Goal: Task Accomplishment & Management: Use online tool/utility

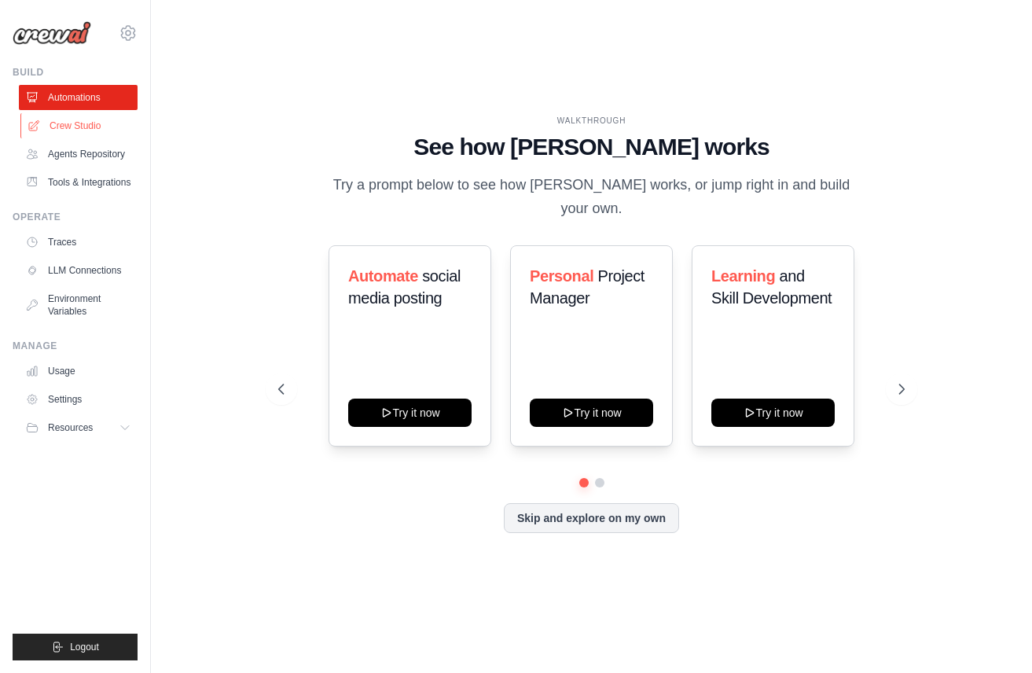
click at [64, 118] on link "Crew Studio" at bounding box center [79, 125] width 119 height 25
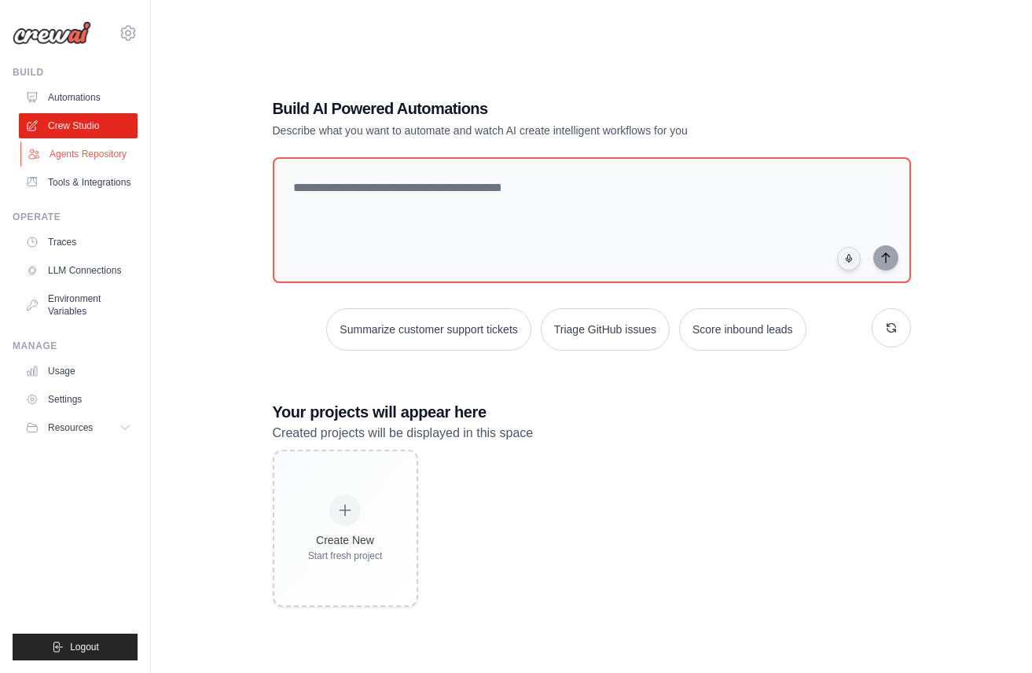
click at [84, 153] on link "Agents Repository" at bounding box center [79, 153] width 119 height 25
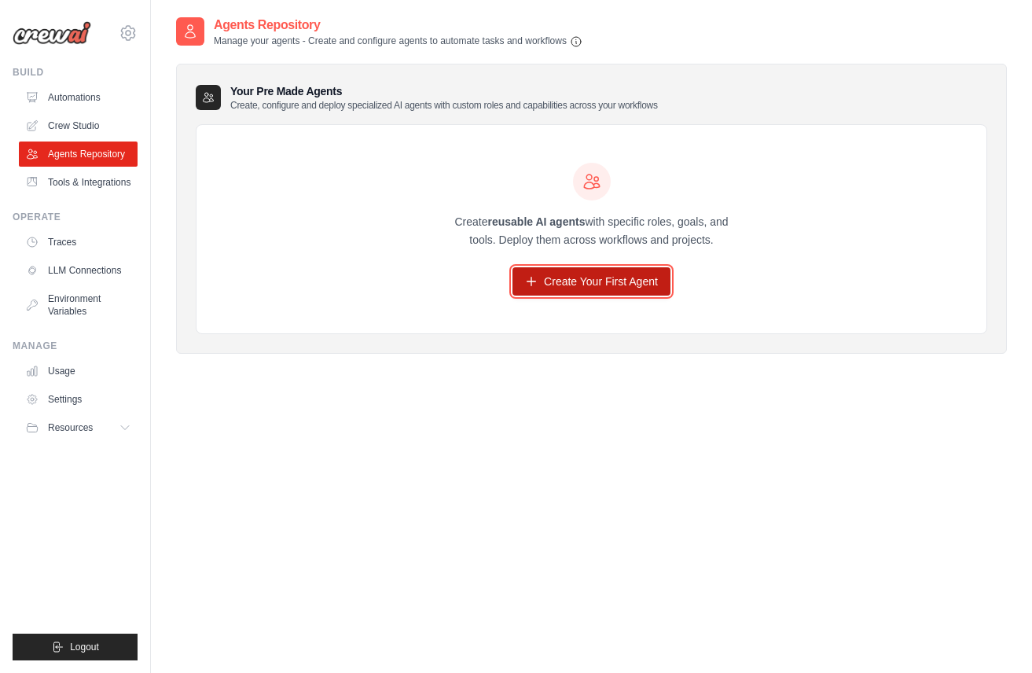
click at [559, 277] on link "Create Your First Agent" at bounding box center [591, 281] width 158 height 28
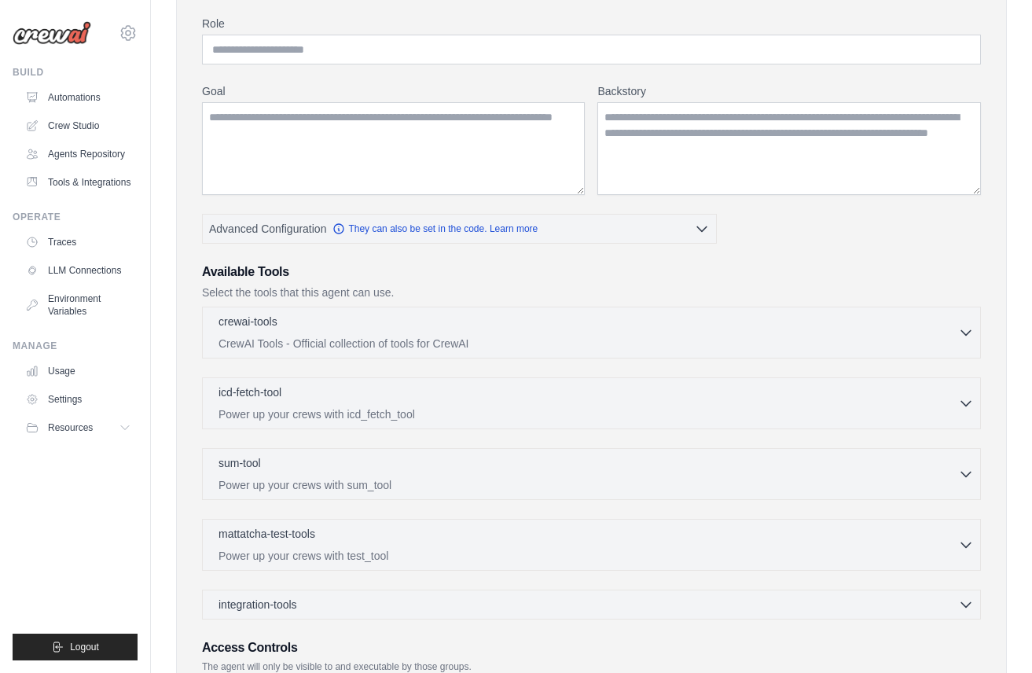
scroll to position [202, 0]
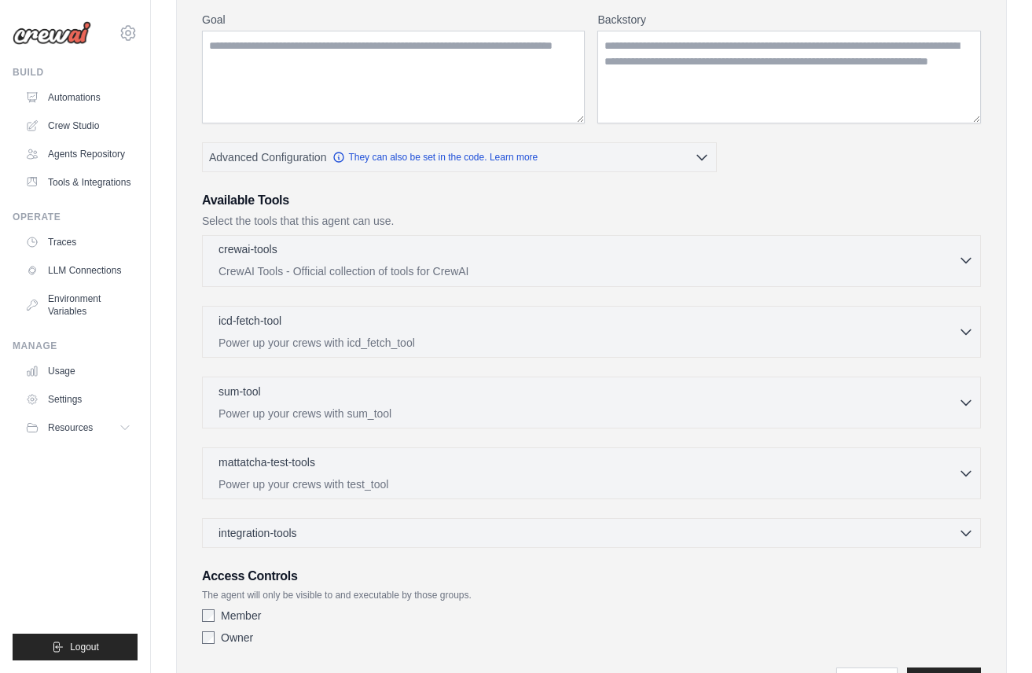
click at [600, 260] on div "crewai-tools 0 selected CrewAI Tools - Official collection of tools for CrewAI" at bounding box center [588, 260] width 740 height 38
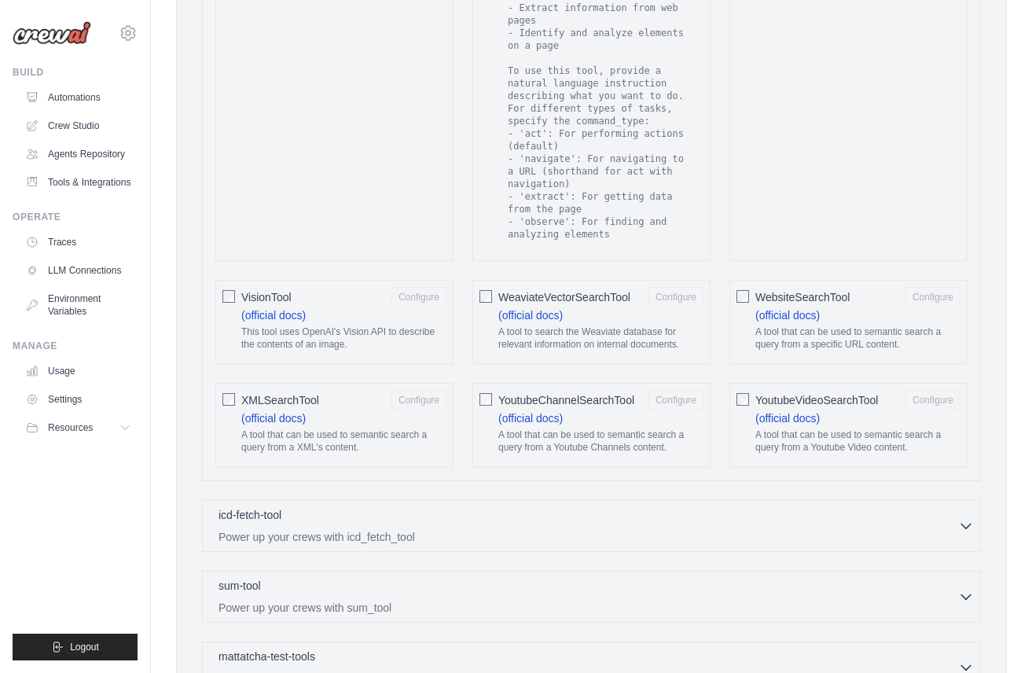
scroll to position [2986, 0]
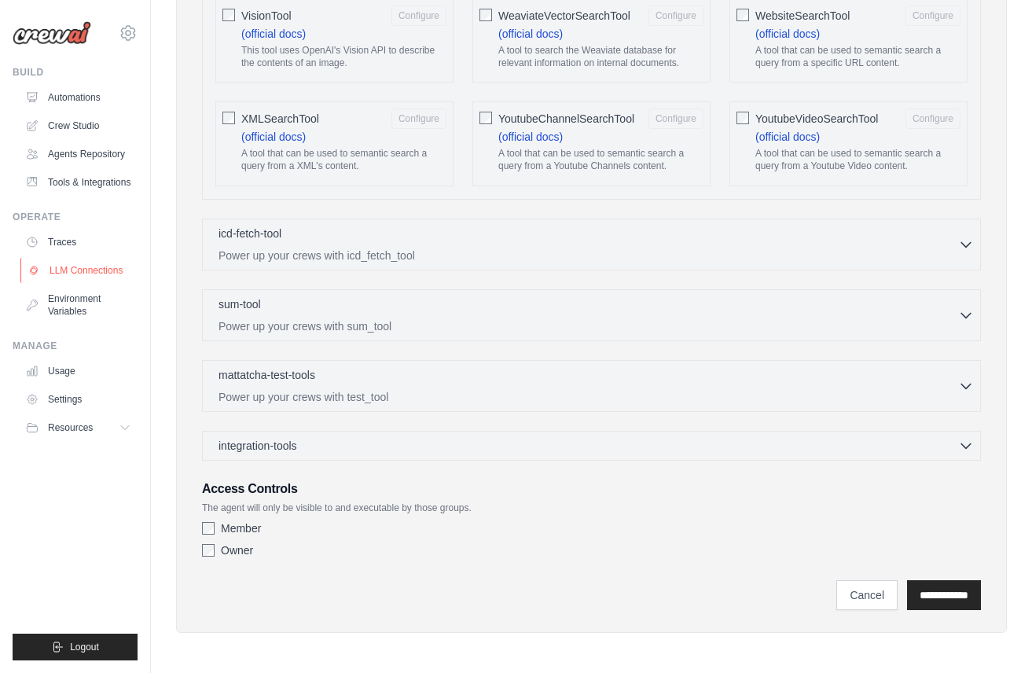
click at [101, 273] on link "LLM Connections" at bounding box center [79, 270] width 119 height 25
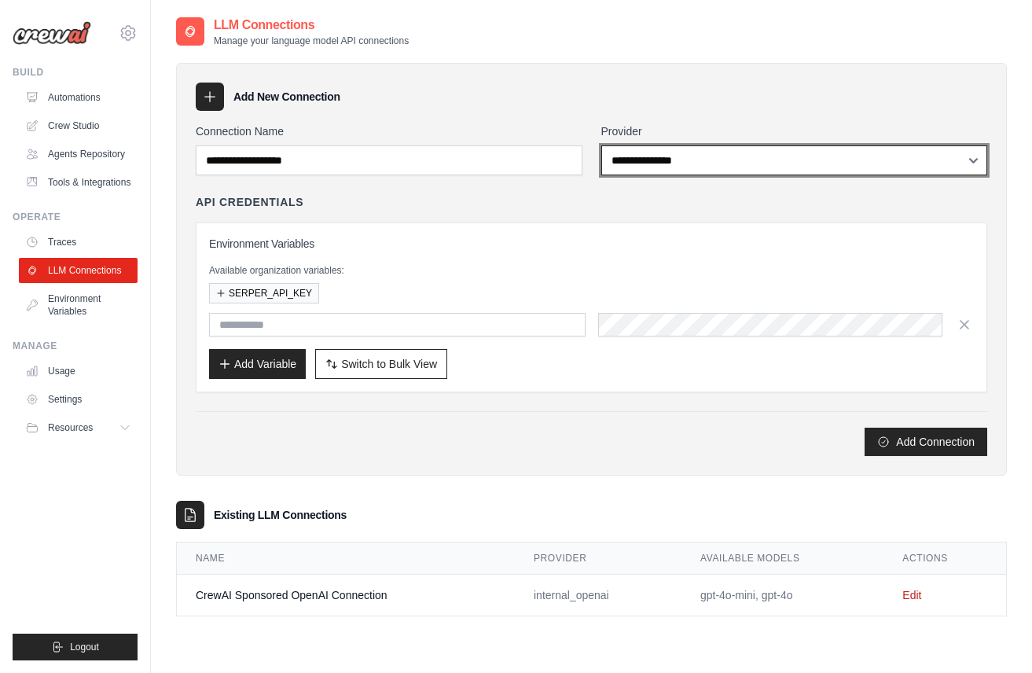
click at [725, 165] on select "**********" at bounding box center [794, 160] width 387 height 30
click at [601, 145] on select "**********" at bounding box center [794, 160] width 387 height 30
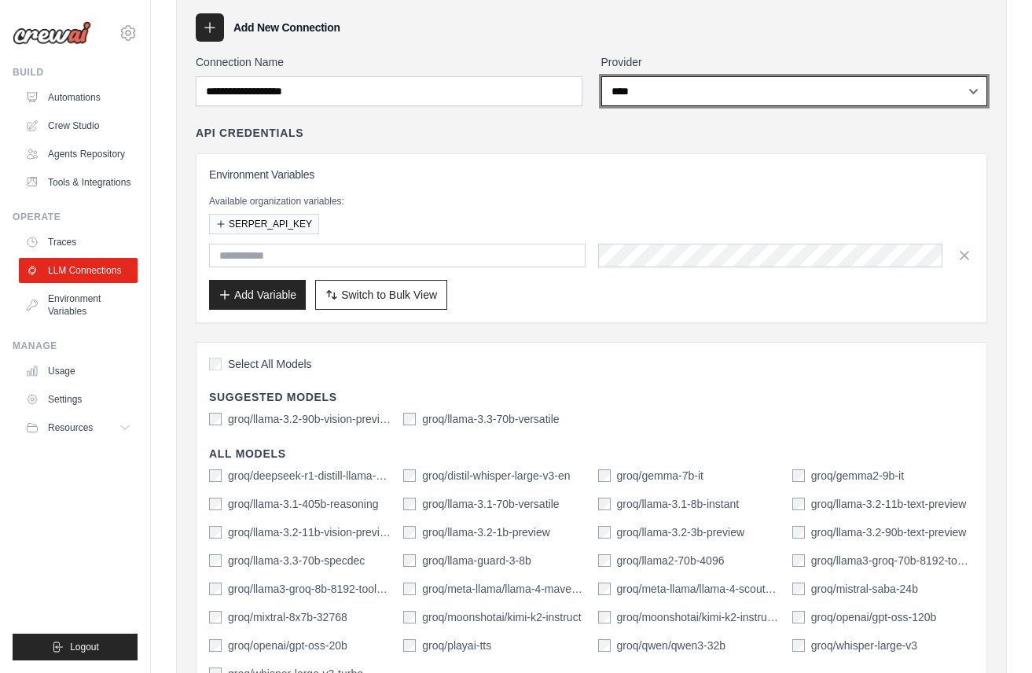
scroll to position [33, 0]
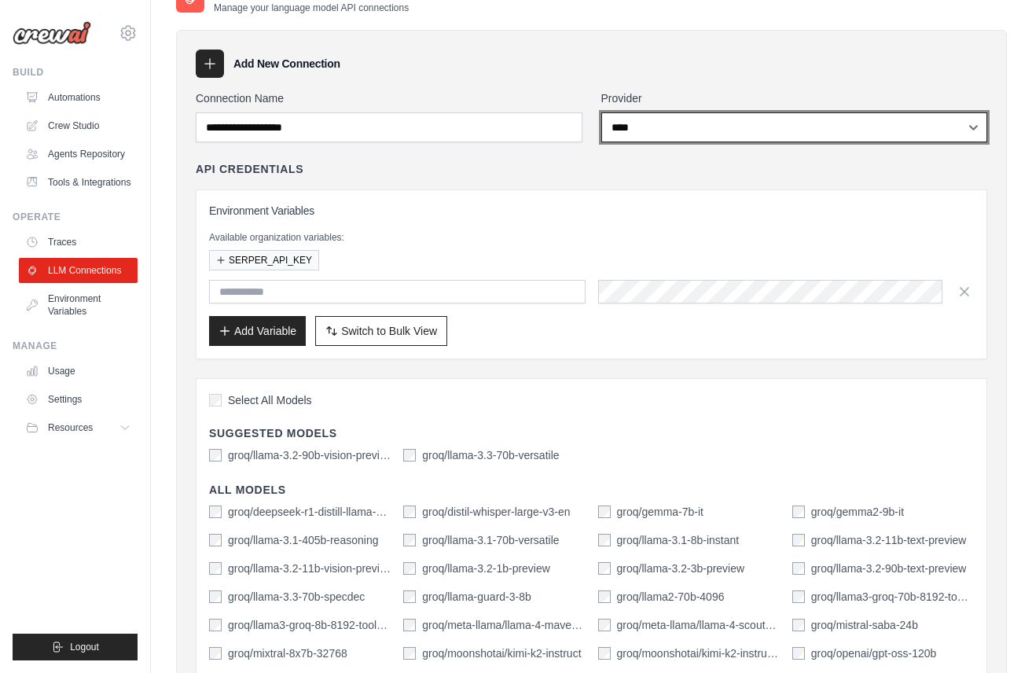
click at [667, 127] on select "**********" at bounding box center [794, 127] width 387 height 30
select select "******"
click at [601, 112] on select "**********" at bounding box center [794, 127] width 387 height 30
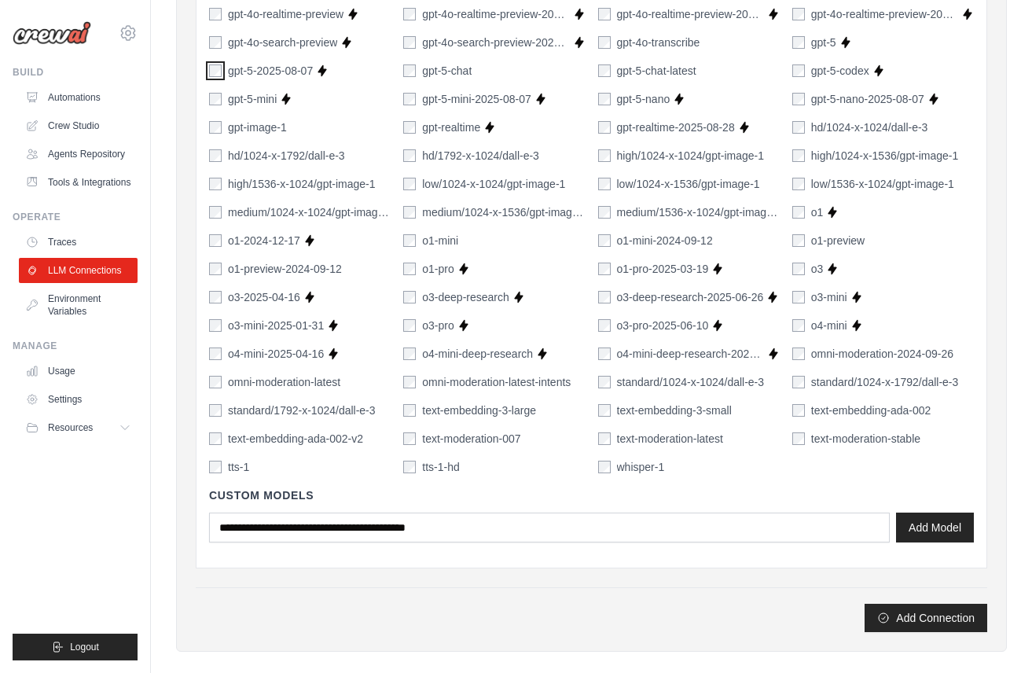
scroll to position [1085, 0]
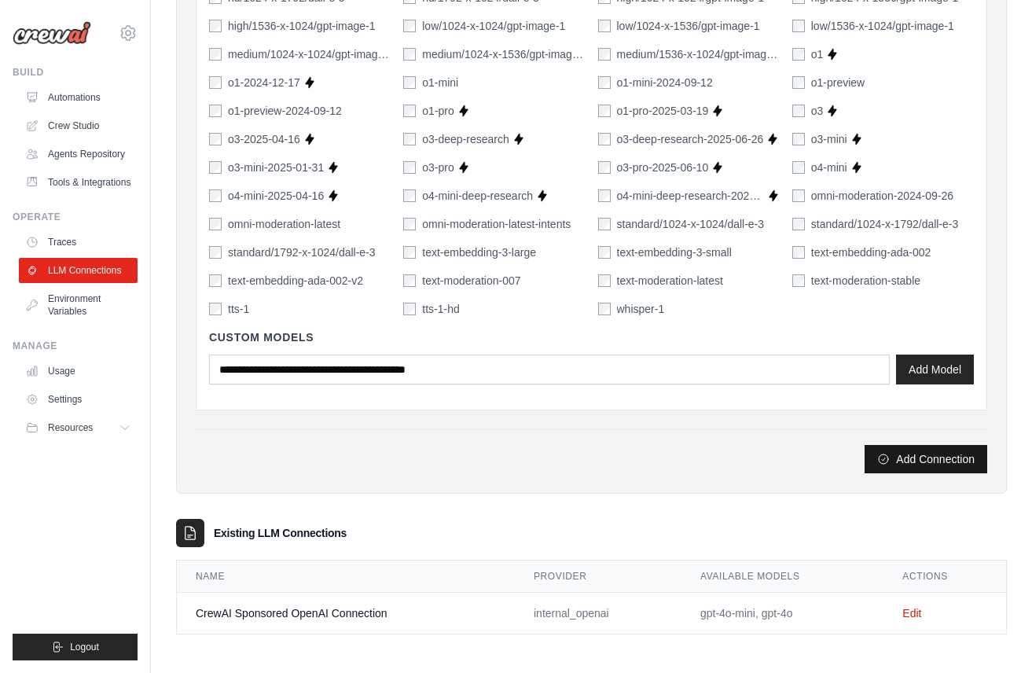
click at [919, 452] on button "Add Connection" at bounding box center [925, 459] width 123 height 28
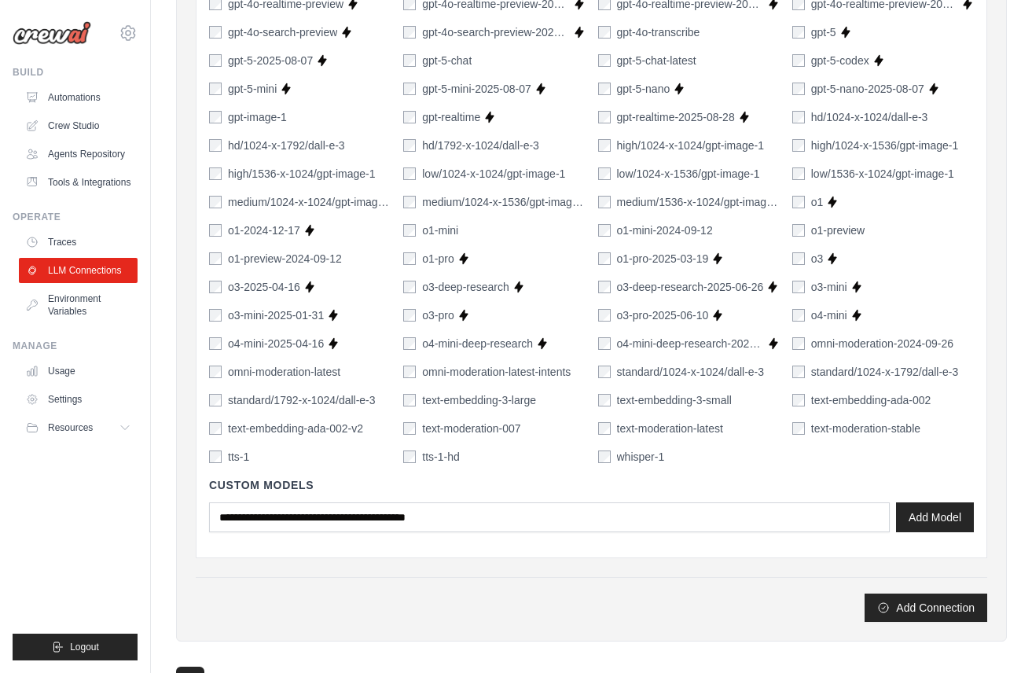
scroll to position [961, 0]
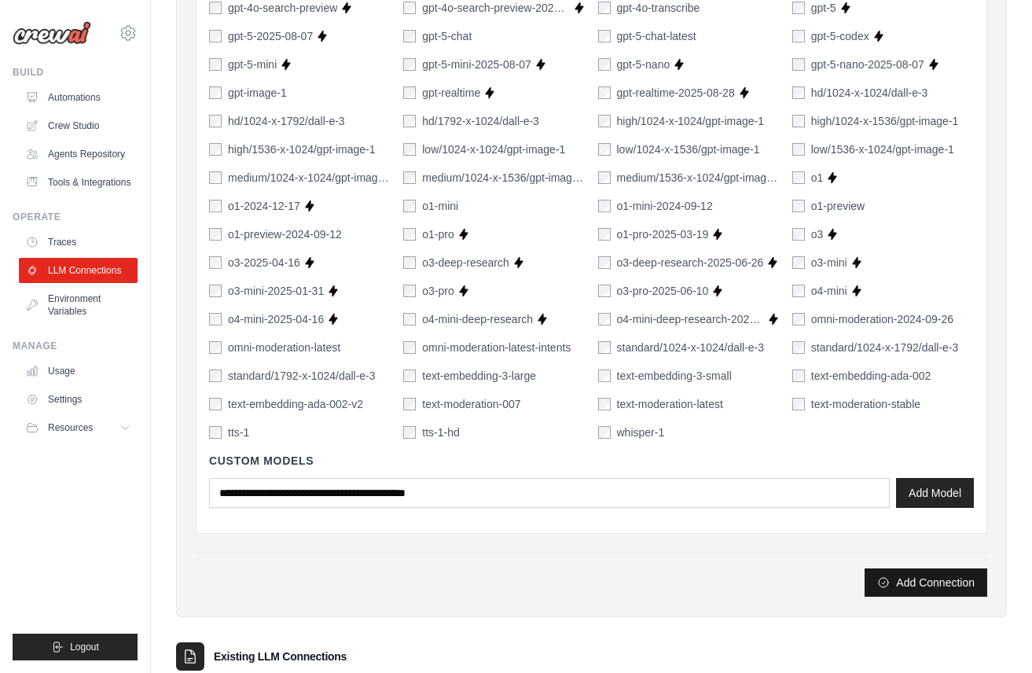
type input "*****"
click at [909, 584] on button "Add Connection" at bounding box center [925, 582] width 123 height 28
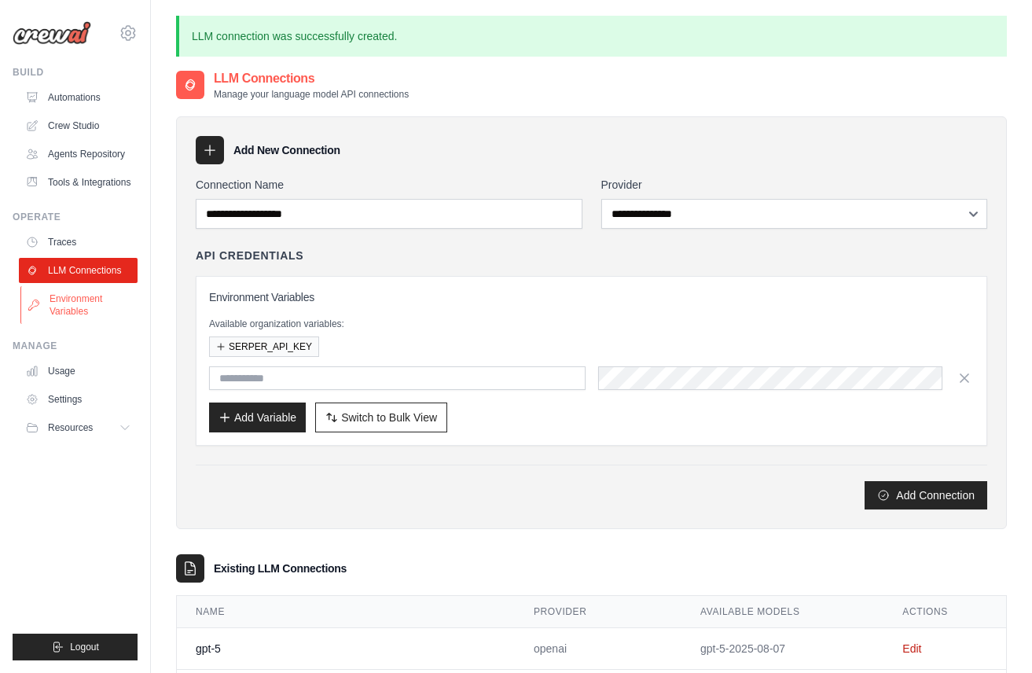
click at [76, 304] on link "Environment Variables" at bounding box center [79, 305] width 119 height 38
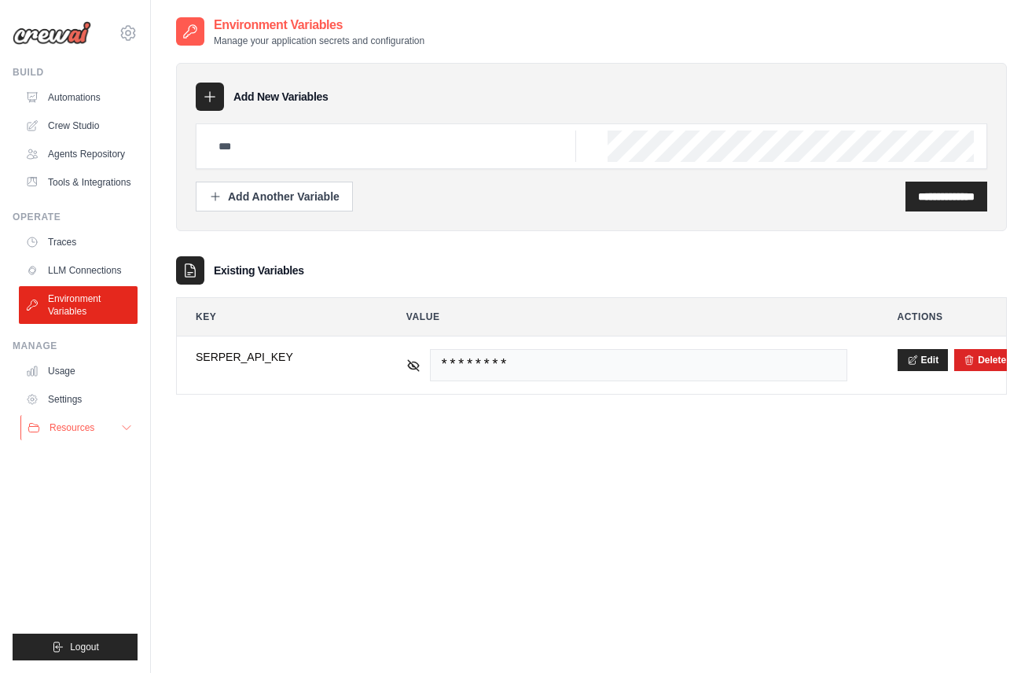
click at [73, 420] on button "Resources" at bounding box center [79, 427] width 119 height 25
click at [73, 172] on link "Tools & Integrations" at bounding box center [79, 182] width 119 height 25
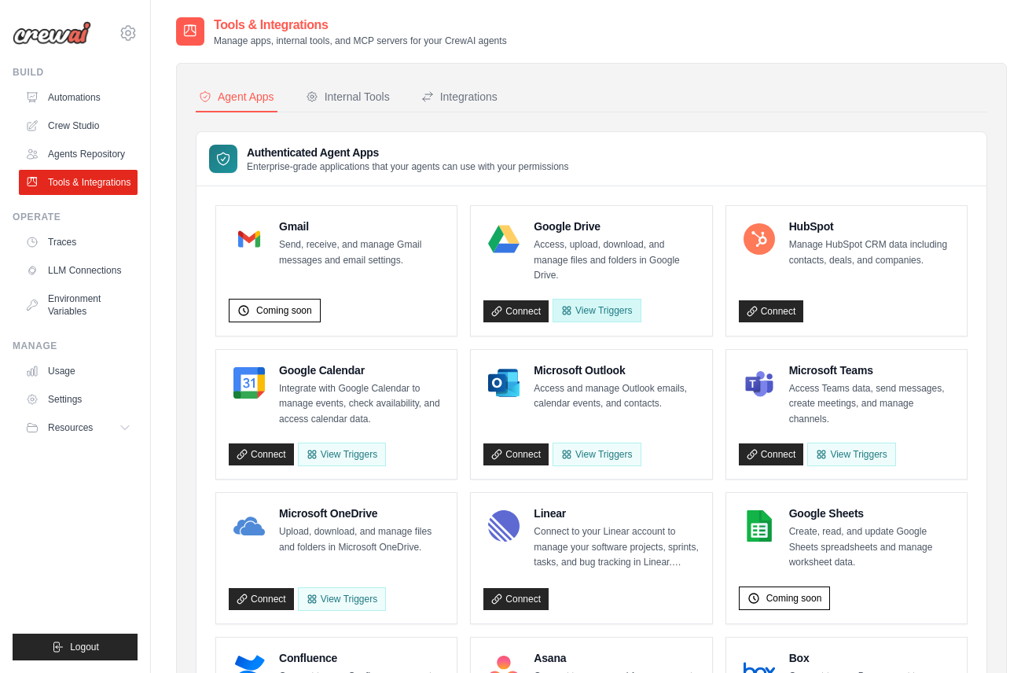
click at [577, 307] on button "View Triggers" at bounding box center [596, 311] width 88 height 24
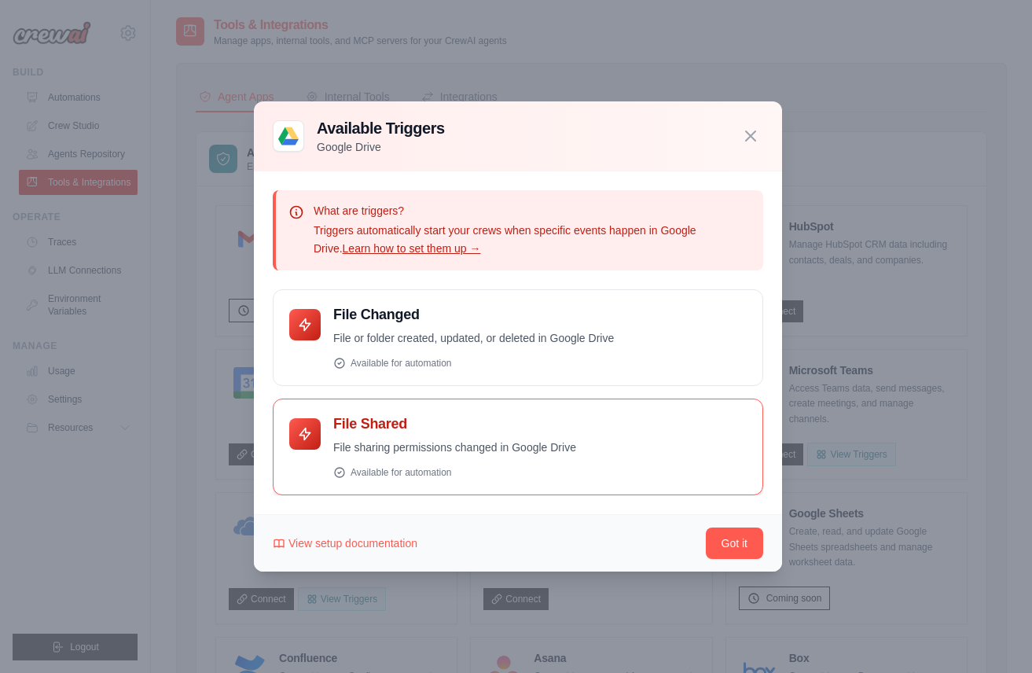
click at [552, 463] on div "File Shared File sharing permissions changed in Google Drive Available for auto…" at bounding box center [539, 447] width 413 height 64
click at [747, 134] on icon "button" at bounding box center [750, 135] width 19 height 19
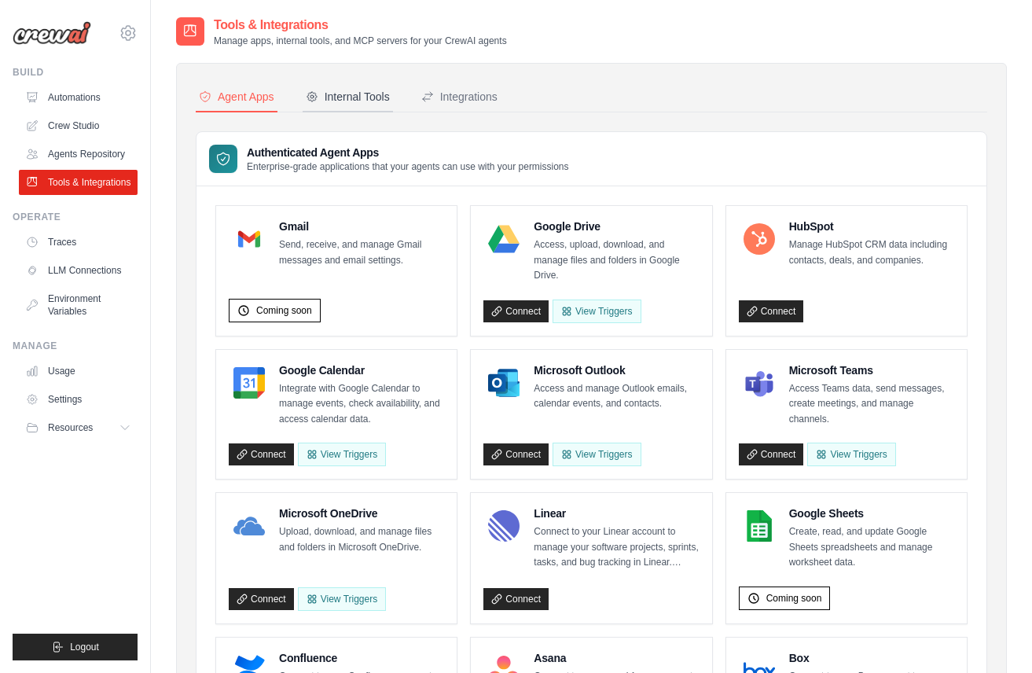
click at [332, 97] on div "Internal Tools" at bounding box center [348, 97] width 84 height 16
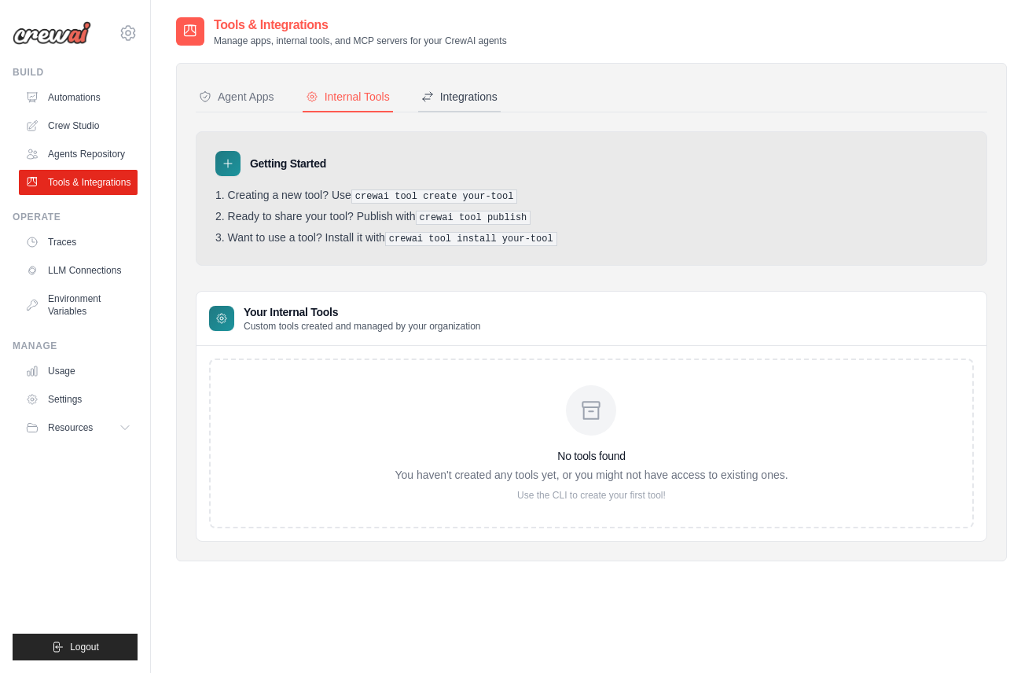
click at [464, 91] on div "Integrations" at bounding box center [459, 97] width 76 height 16
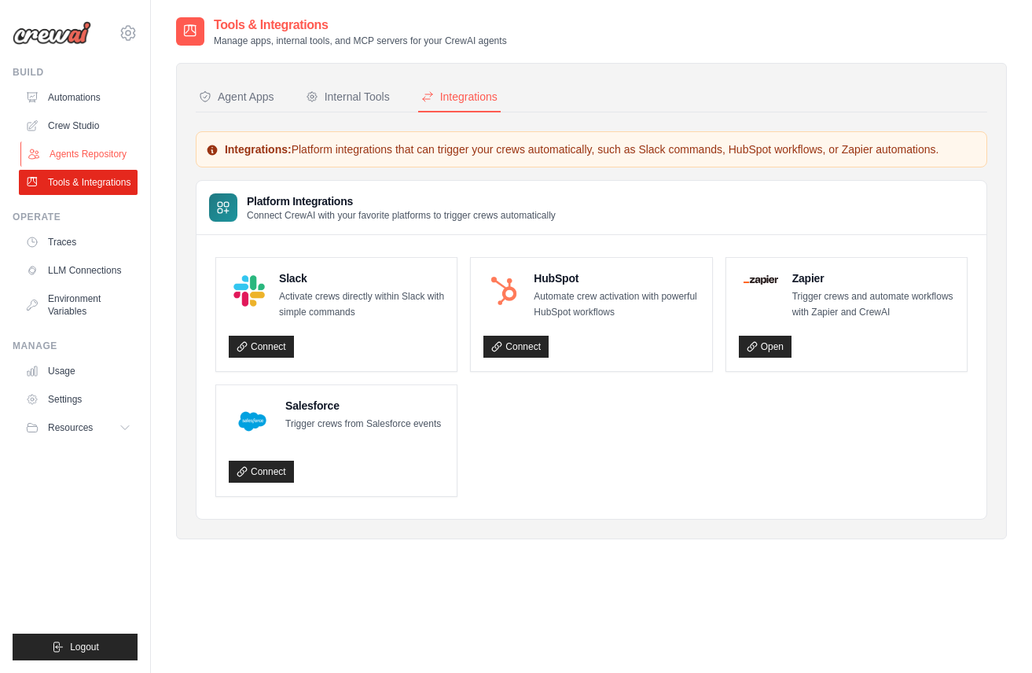
click at [78, 152] on link "Agents Repository" at bounding box center [79, 153] width 119 height 25
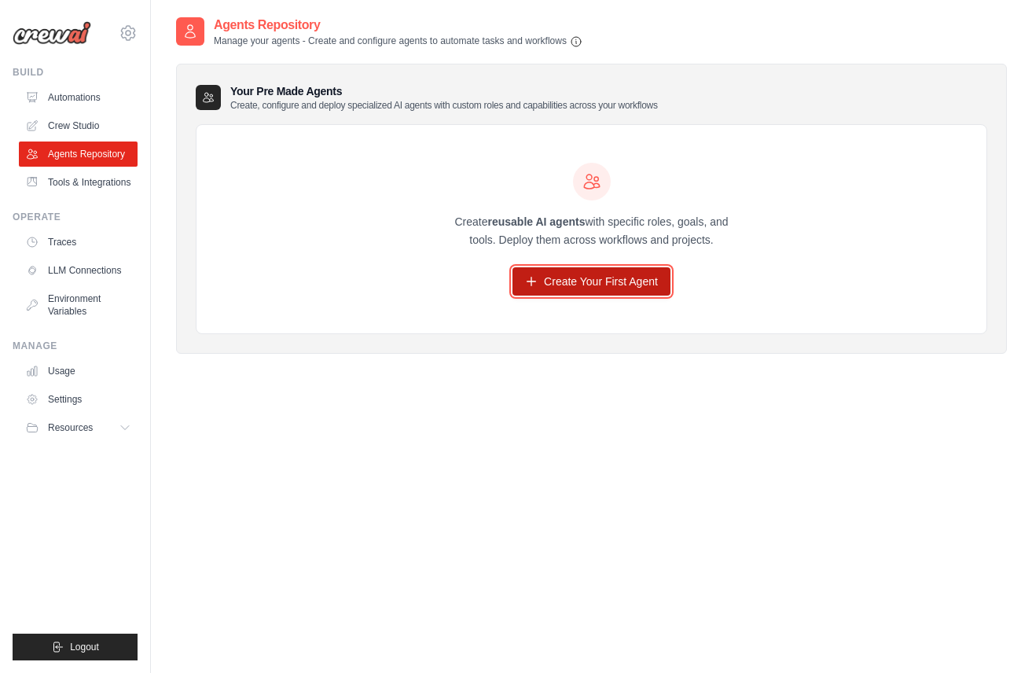
click at [605, 288] on link "Create Your First Agent" at bounding box center [591, 281] width 158 height 28
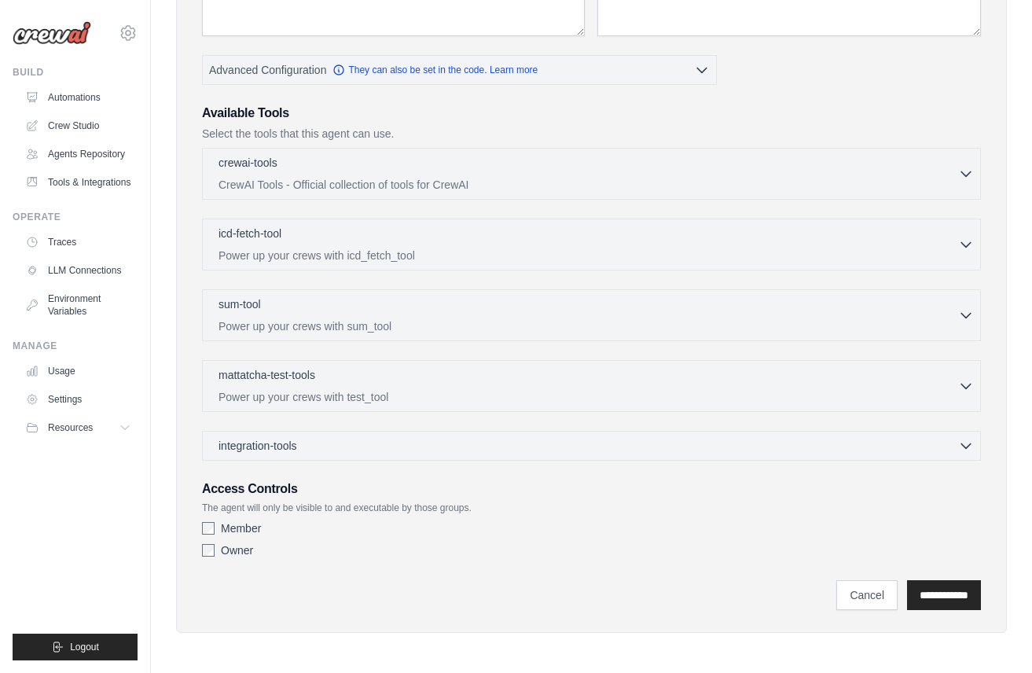
scroll to position [290, 0]
click at [965, 245] on icon "button" at bounding box center [966, 243] width 16 height 16
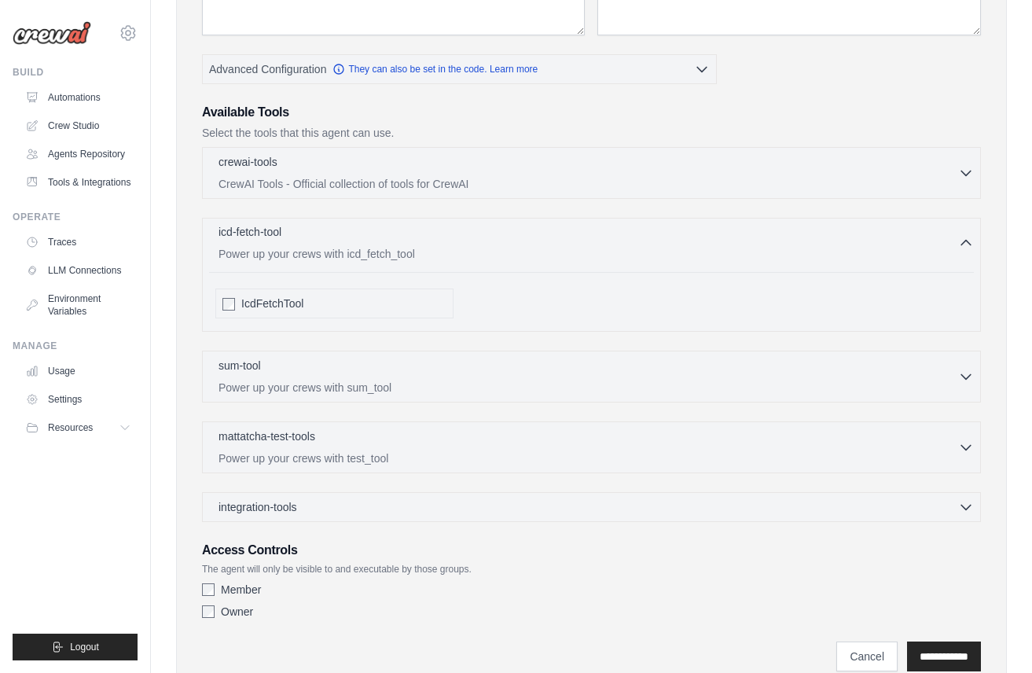
click at [965, 245] on icon "button" at bounding box center [966, 243] width 16 height 16
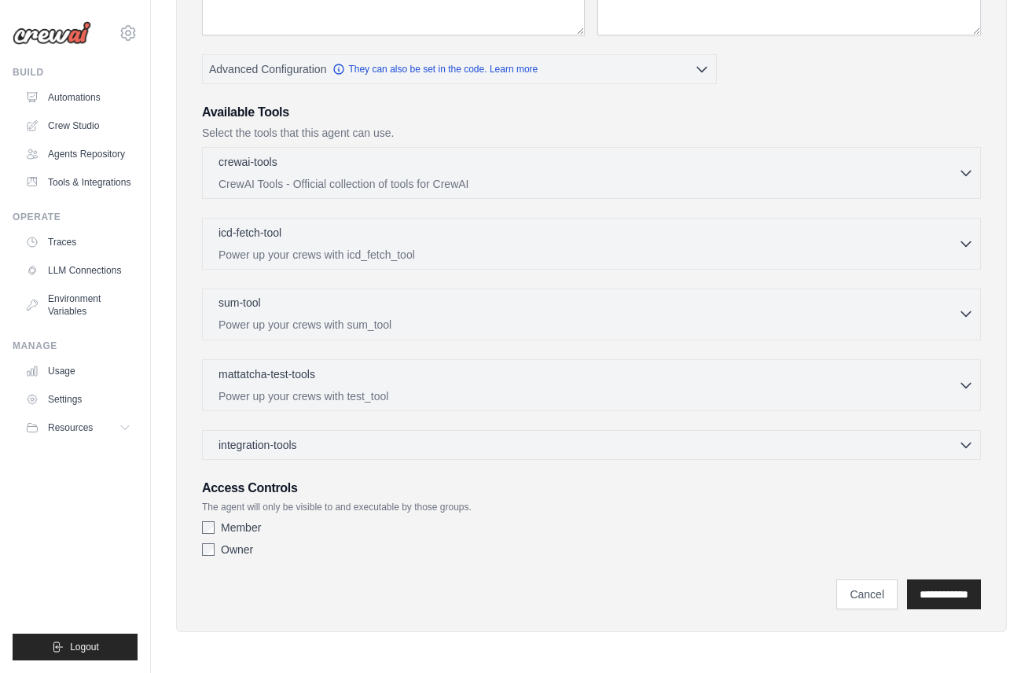
click at [969, 318] on icon "button" at bounding box center [966, 314] width 16 height 16
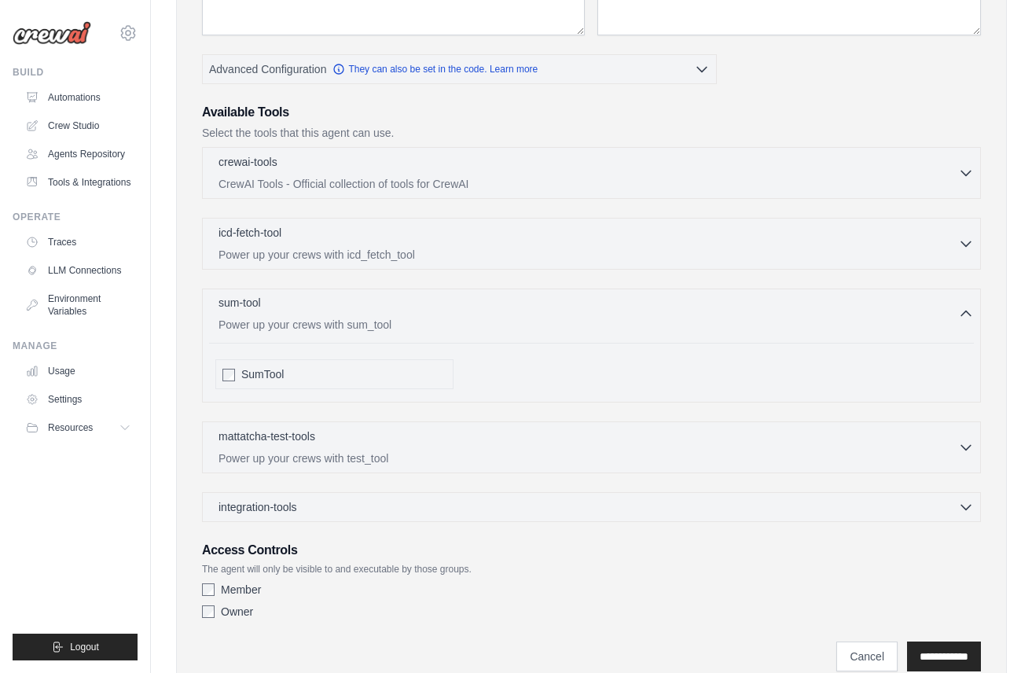
click at [969, 318] on icon "button" at bounding box center [966, 314] width 16 height 16
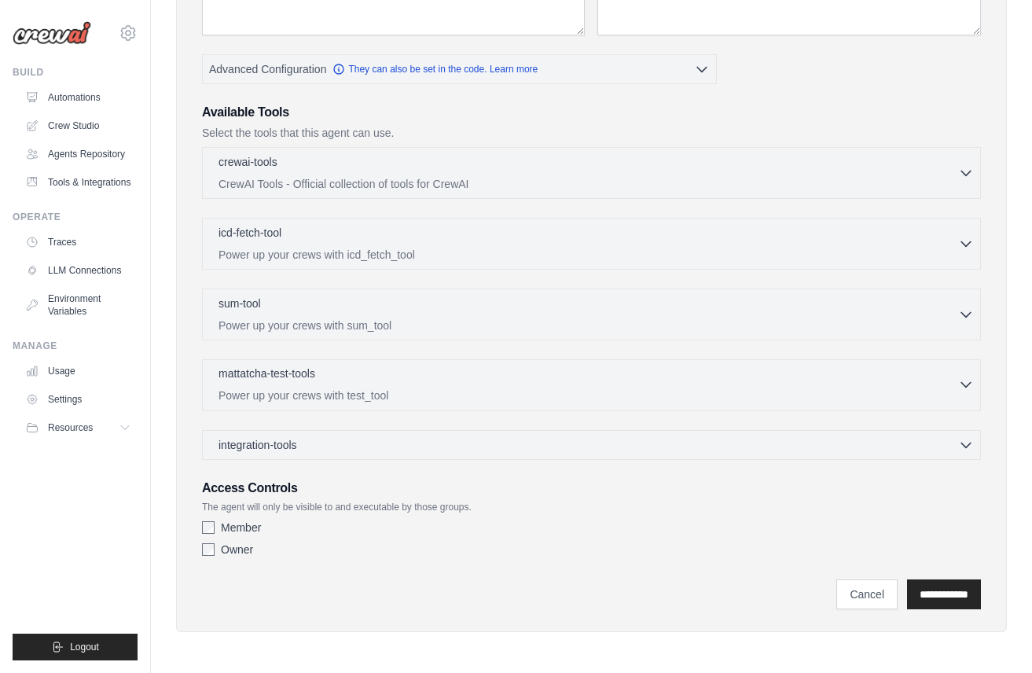
click at [964, 379] on icon "button" at bounding box center [966, 384] width 16 height 16
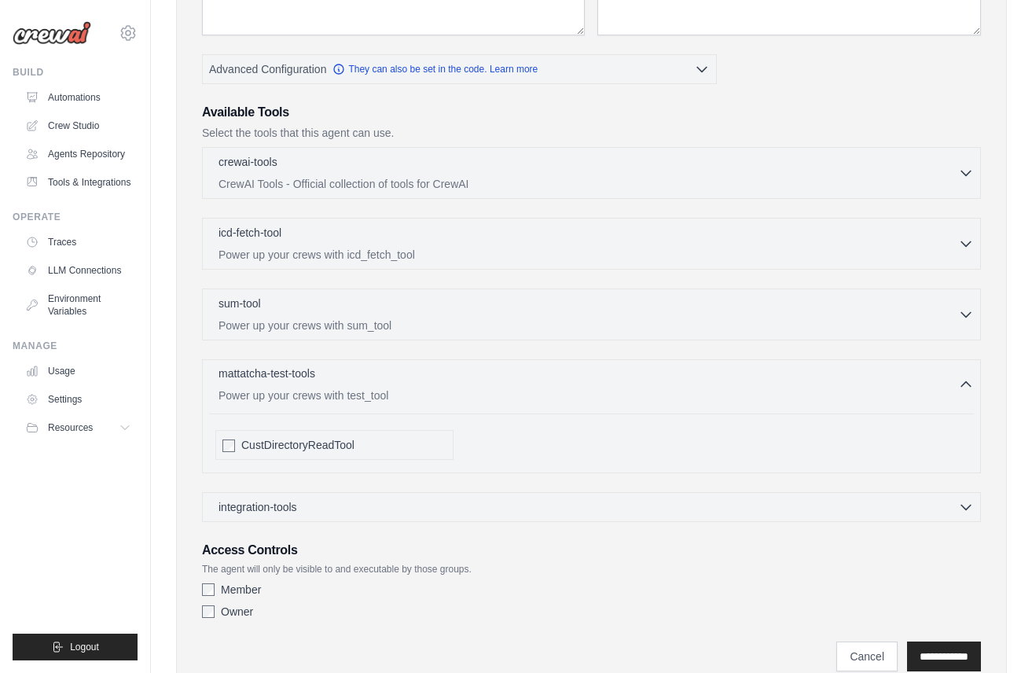
click at [964, 379] on icon "button" at bounding box center [966, 384] width 16 height 16
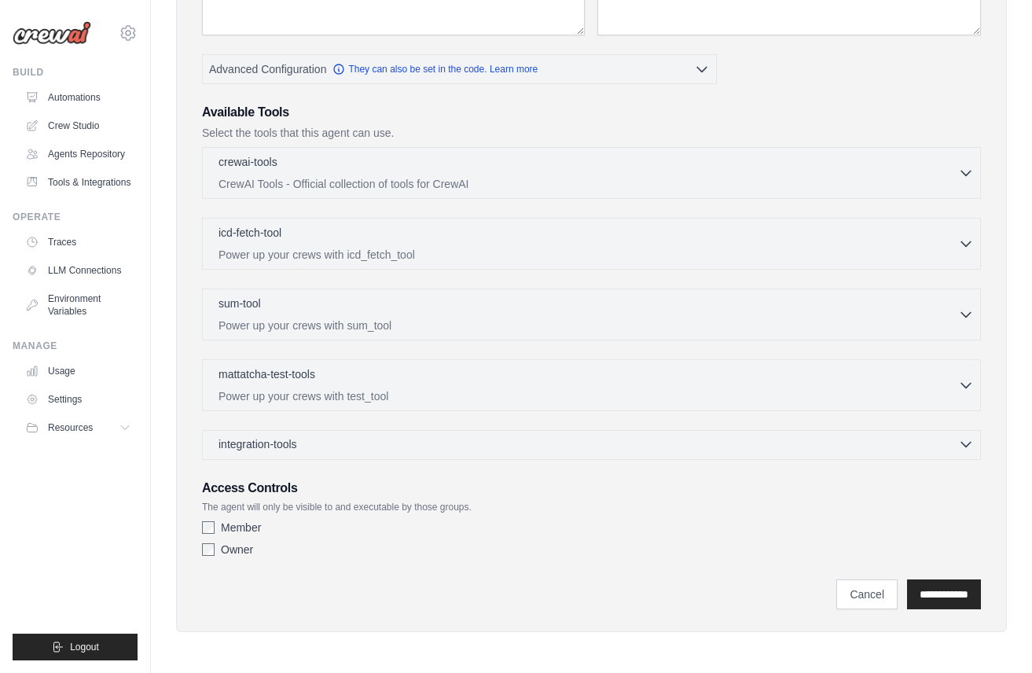
click at [964, 443] on icon "button" at bounding box center [966, 444] width 16 height 16
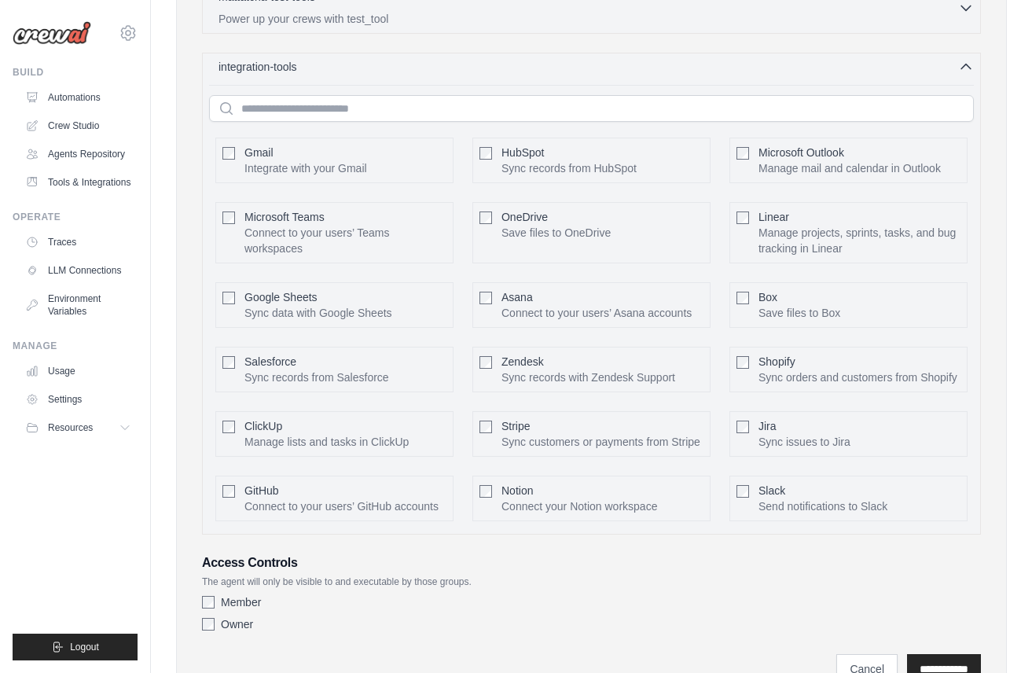
scroll to position [656, 0]
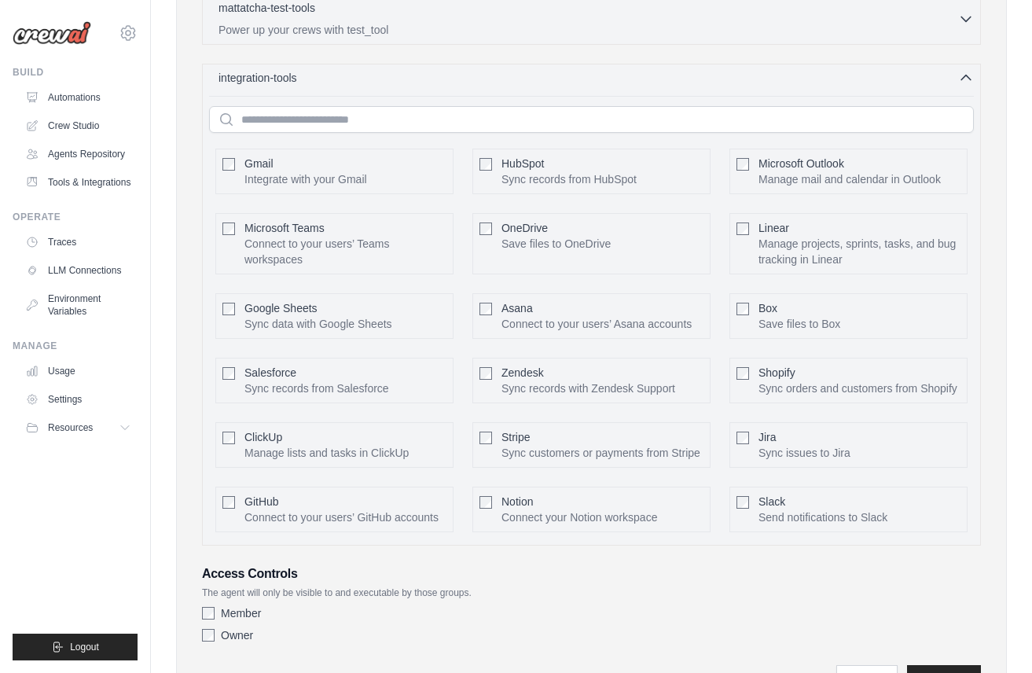
click at [961, 81] on icon "button" at bounding box center [966, 78] width 16 height 16
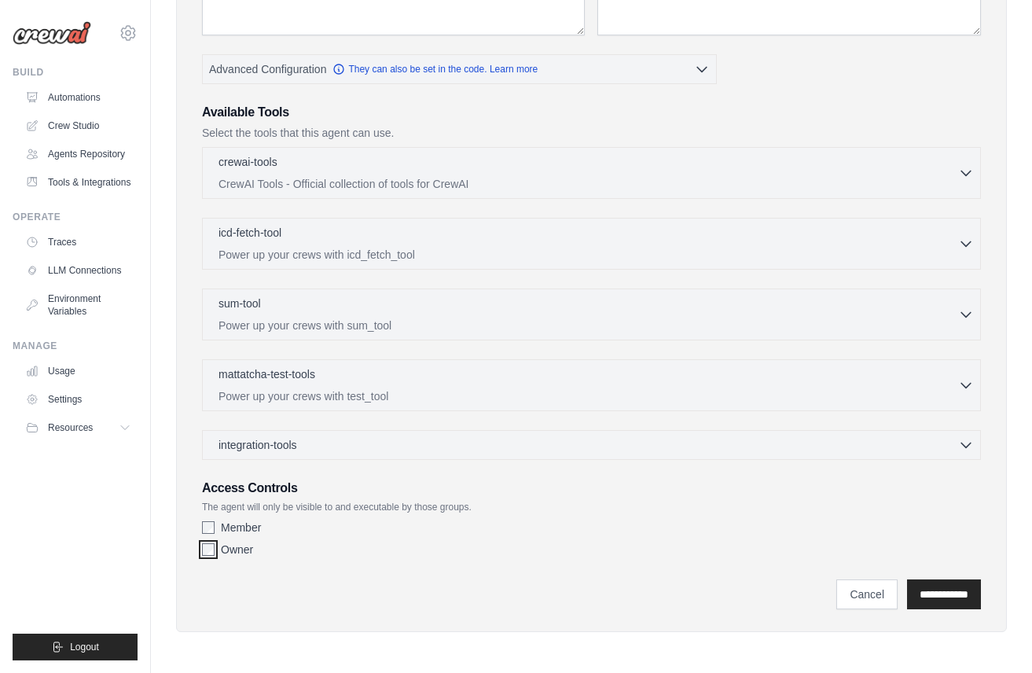
scroll to position [0, 0]
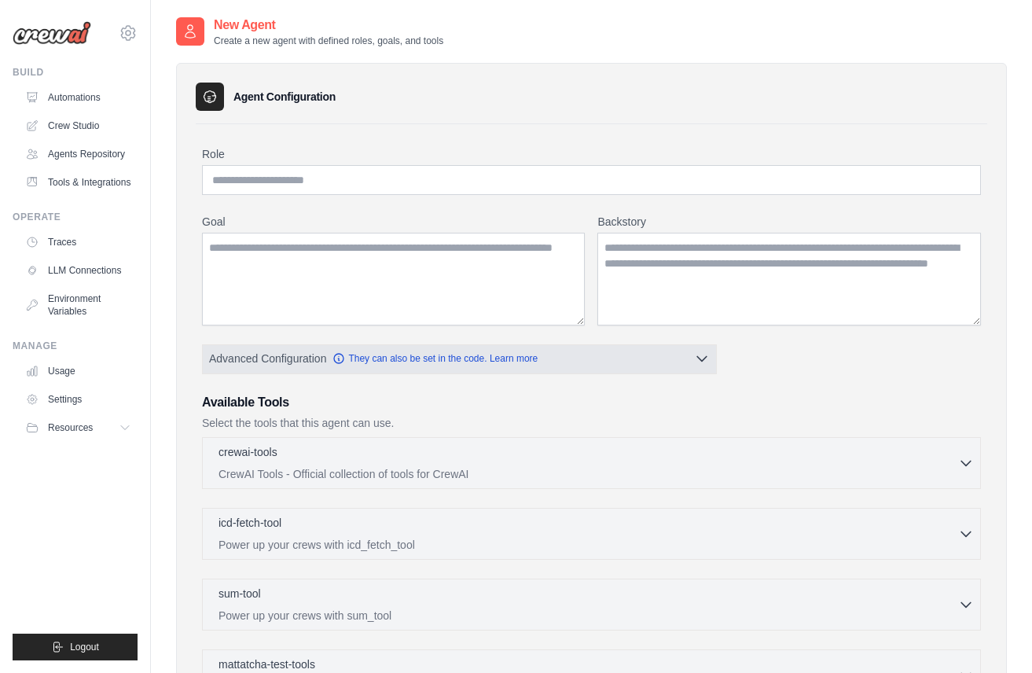
click at [278, 367] on button "Advanced Configuration They can also be set in the code. Learn more" at bounding box center [459, 358] width 513 height 28
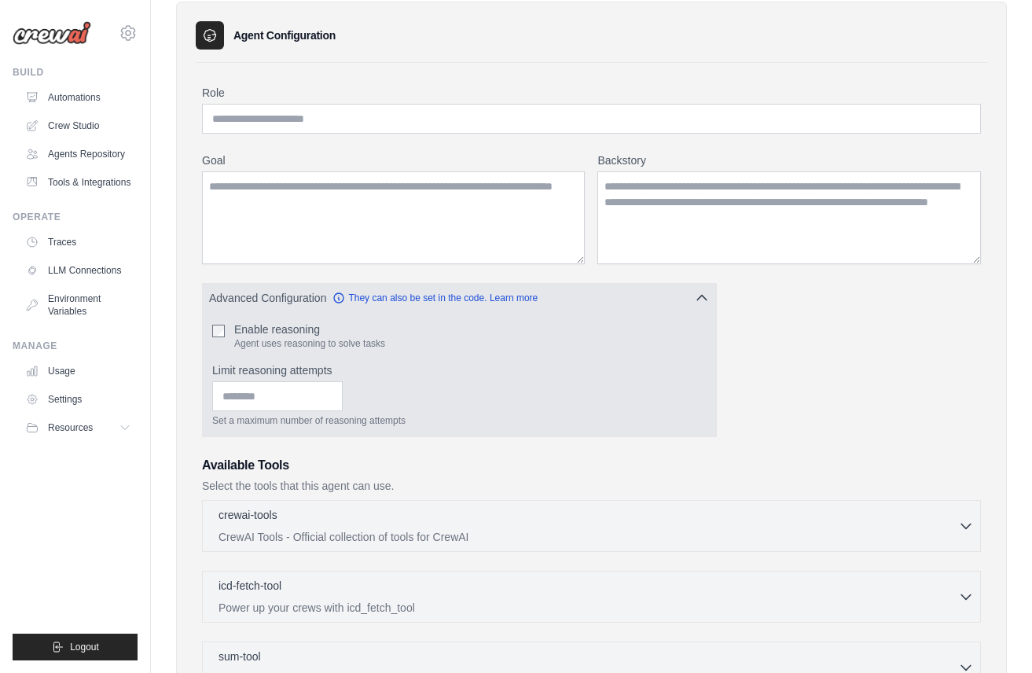
scroll to position [64, 0]
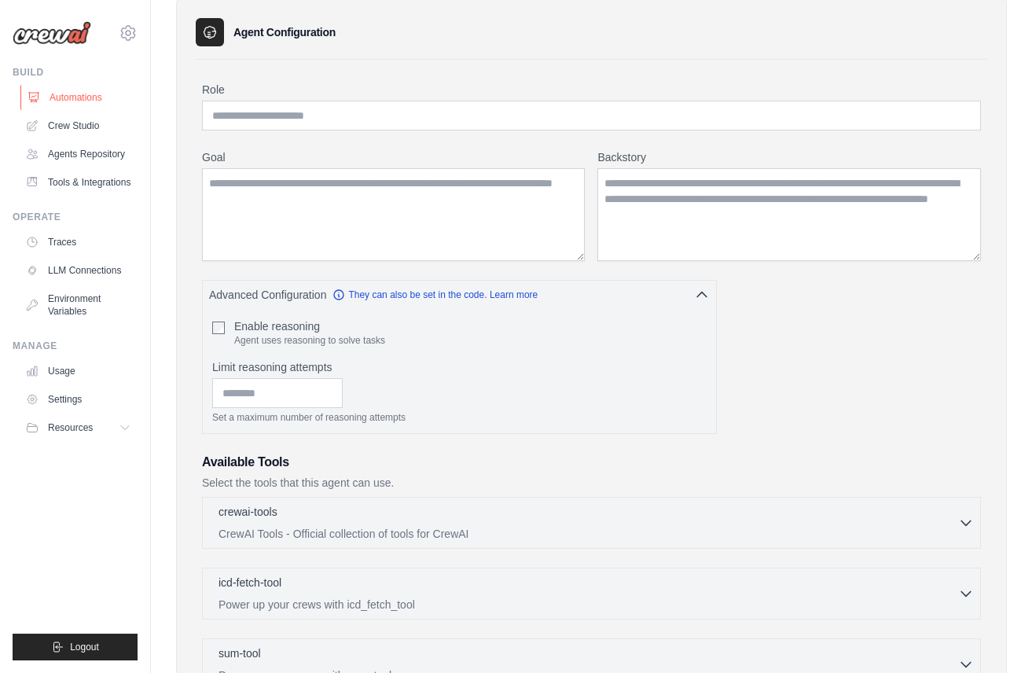
click at [96, 98] on link "Automations" at bounding box center [79, 97] width 119 height 25
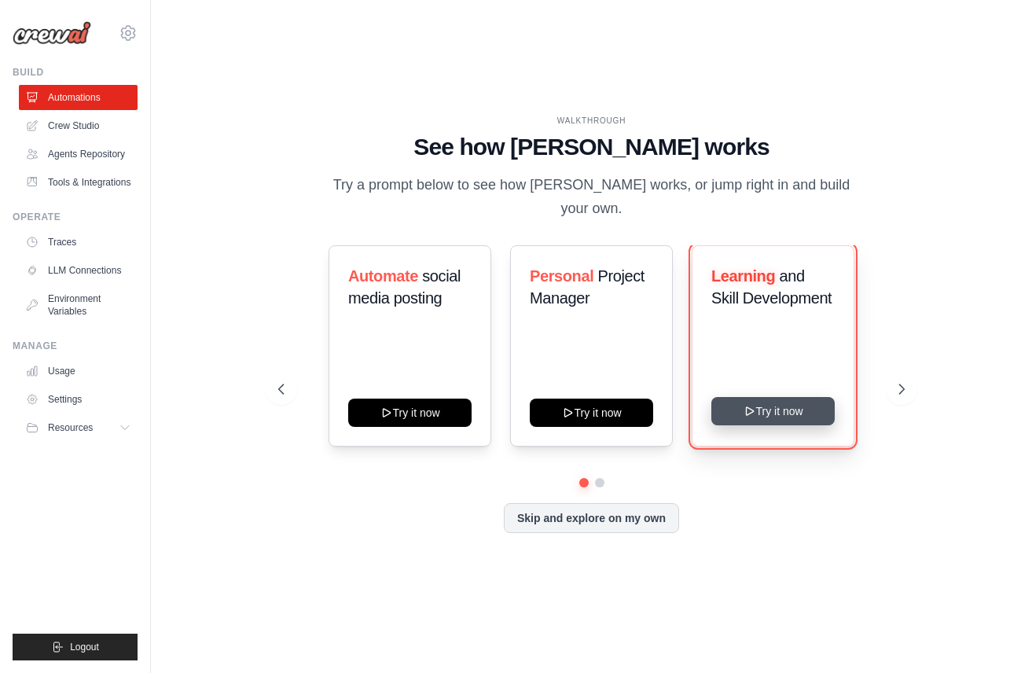
click at [783, 398] on button "Try it now" at bounding box center [772, 411] width 123 height 28
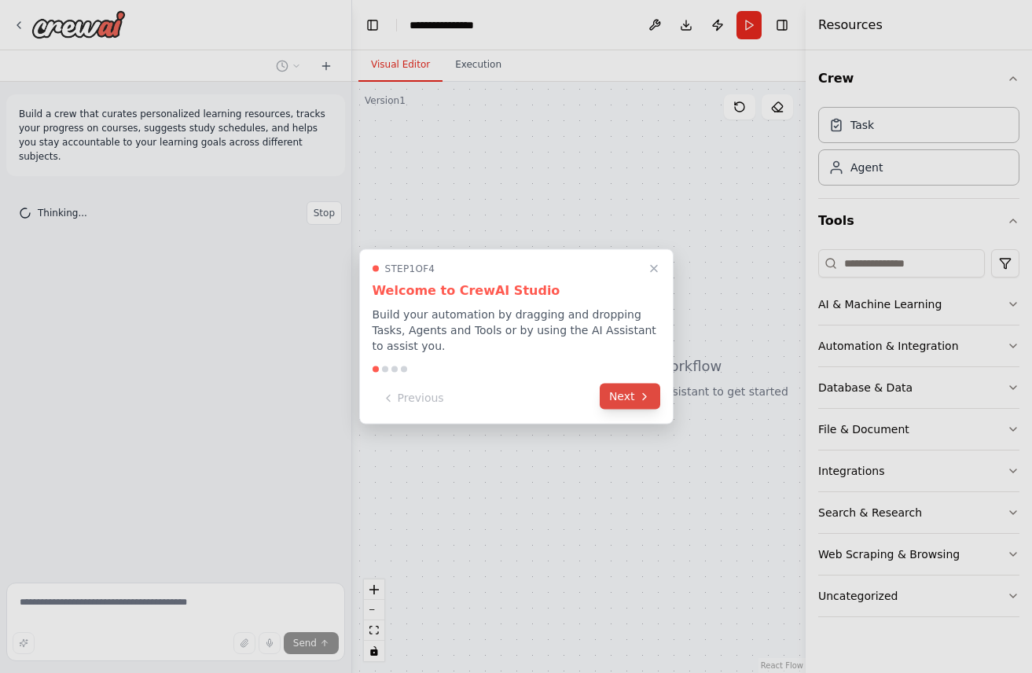
click at [630, 400] on button "Next" at bounding box center [630, 397] width 61 height 26
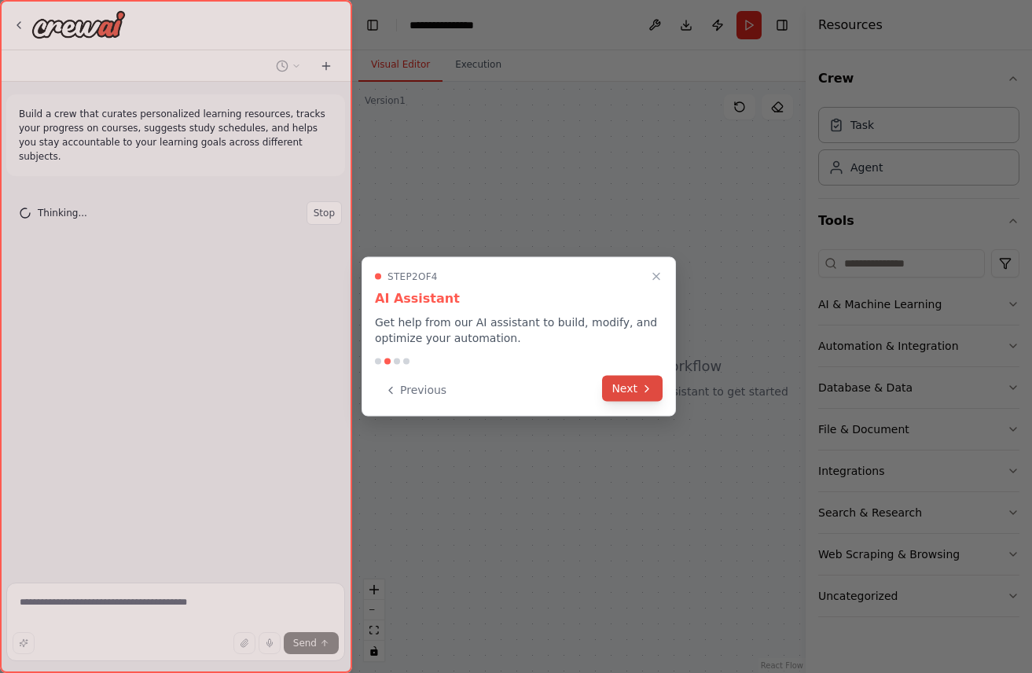
click at [631, 386] on button "Next" at bounding box center [632, 389] width 61 height 26
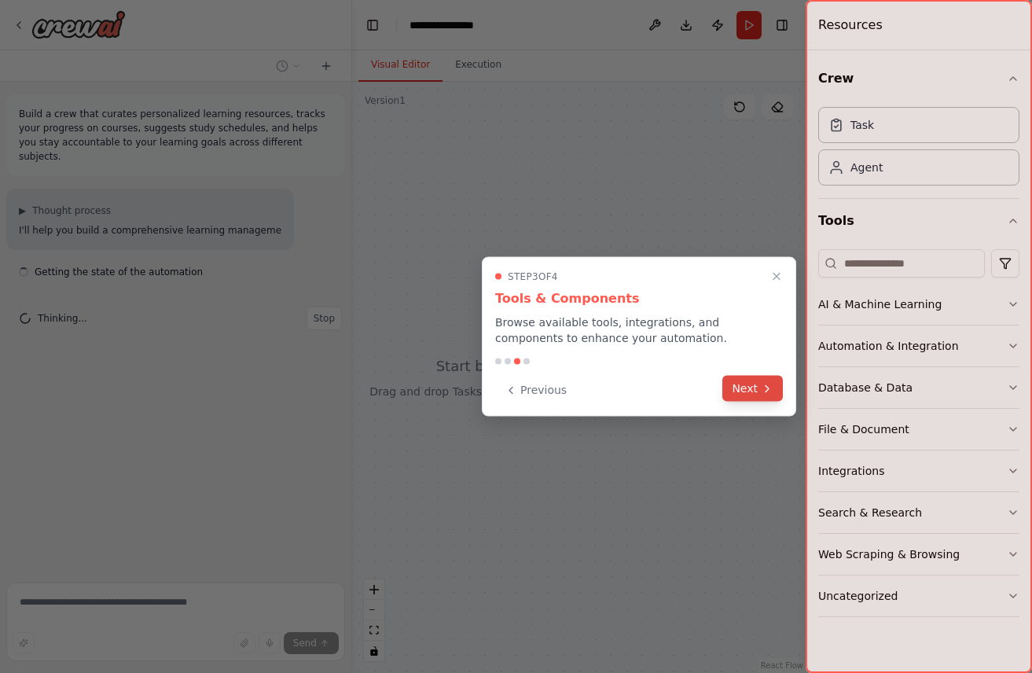
click at [771, 394] on icon at bounding box center [767, 388] width 13 height 13
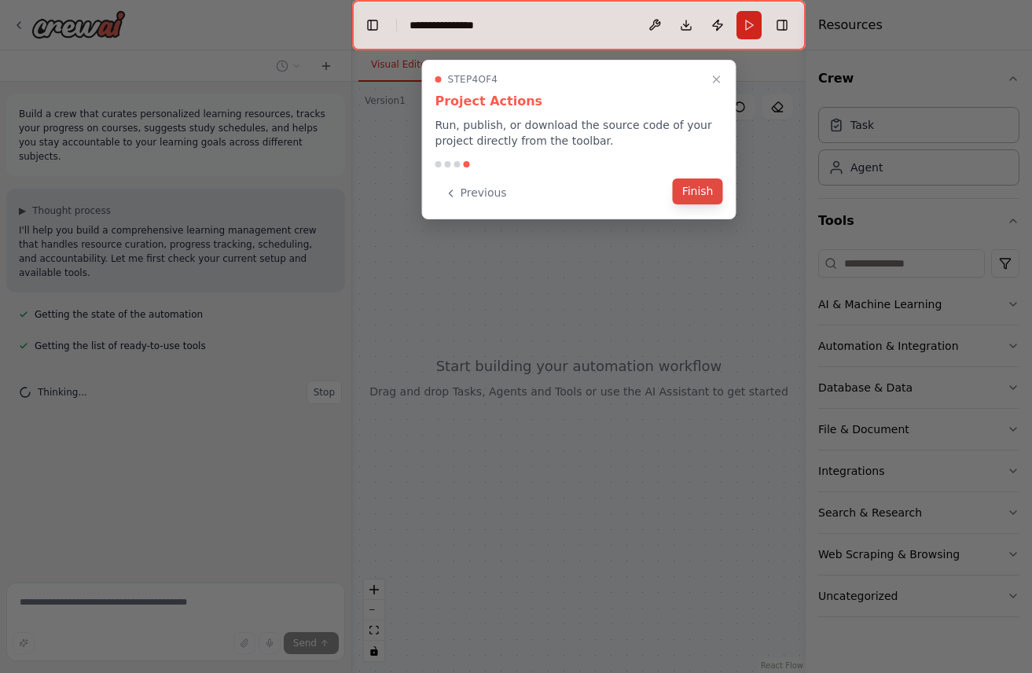
click at [701, 199] on button "Finish" at bounding box center [698, 191] width 50 height 26
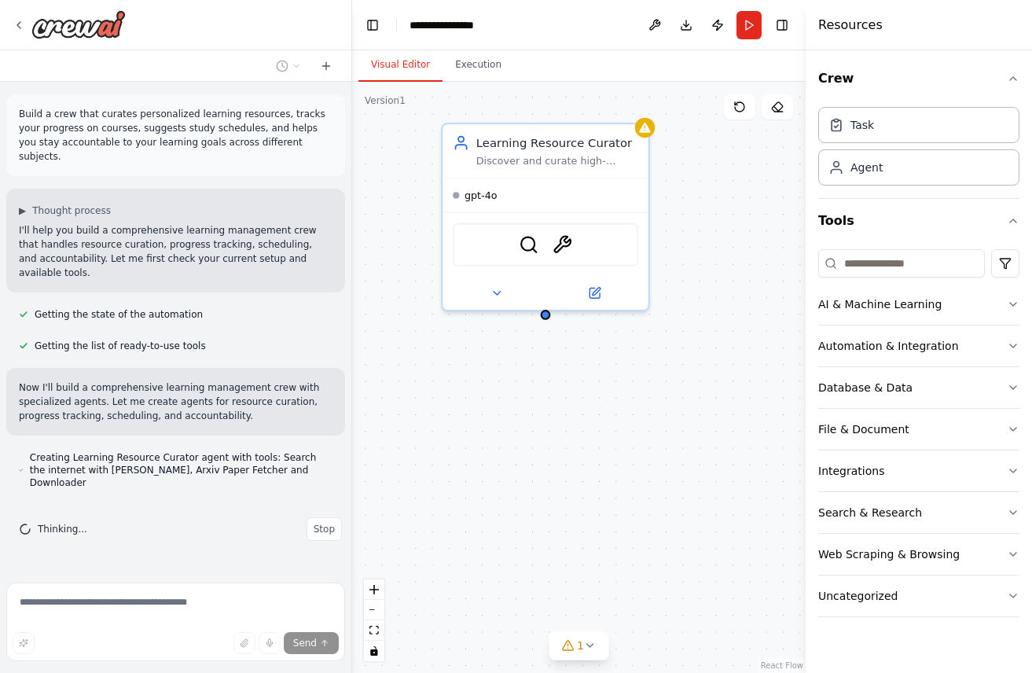
drag, startPoint x: 763, startPoint y: 425, endPoint x: 531, endPoint y: 394, distance: 234.0
click at [531, 394] on div "Learning Resource Curator Discover and curate high-quality, personalized learni…" at bounding box center [578, 377] width 453 height 591
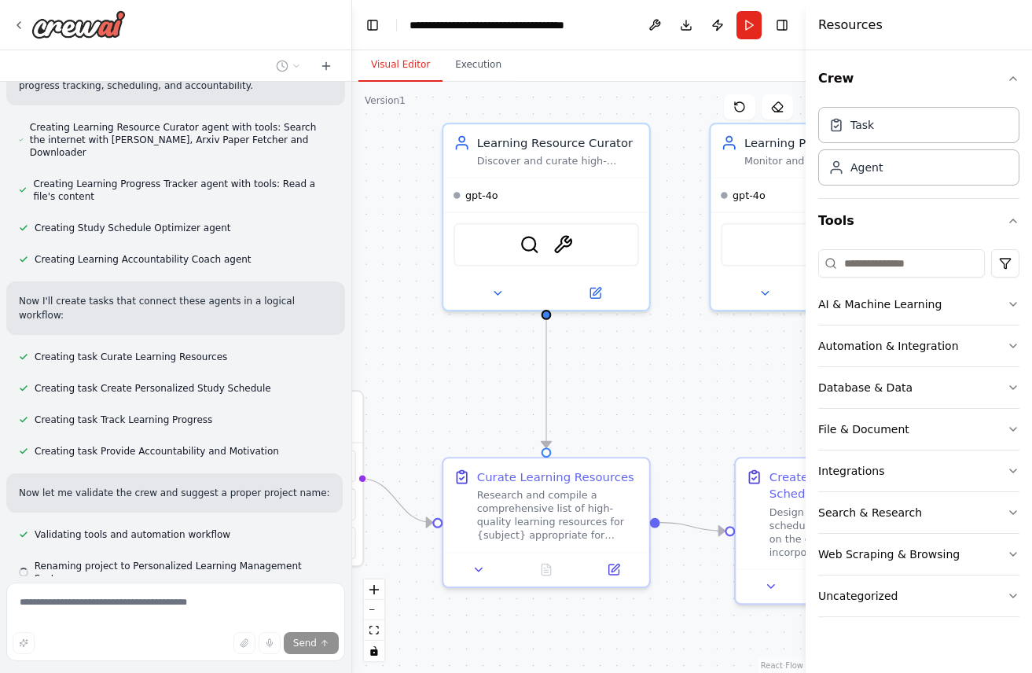
scroll to position [362, 0]
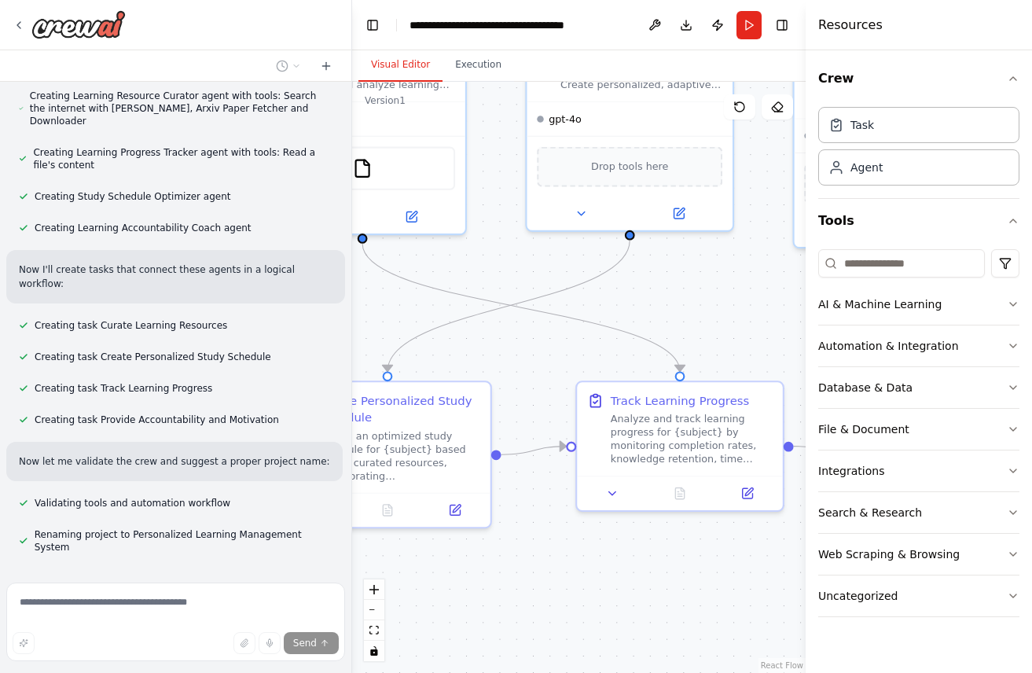
drag, startPoint x: 737, startPoint y: 376, endPoint x: 287, endPoint y: 299, distance: 456.7
click at [287, 299] on div "Build a crew that curates personalized learning resources, tracks your progress…" at bounding box center [516, 336] width 1032 height 673
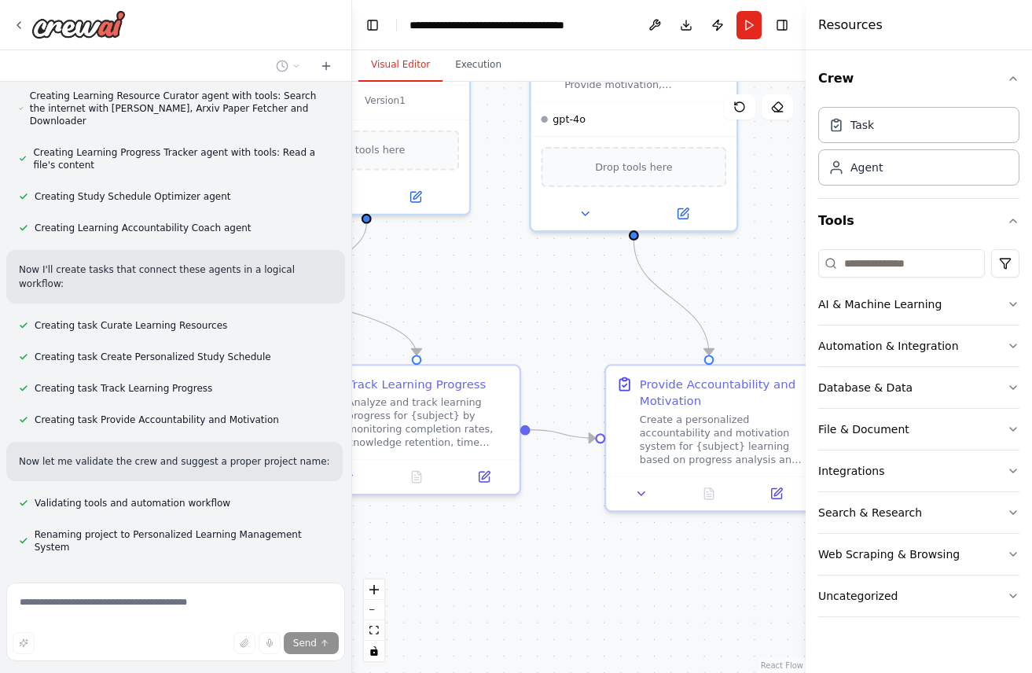
drag, startPoint x: 644, startPoint y: 285, endPoint x: 381, endPoint y: 269, distance: 263.8
click at [381, 269] on div ".deletable-edge-delete-btn { width: 20px; height: 20px; border: 0px solid #ffff…" at bounding box center [578, 377] width 453 height 591
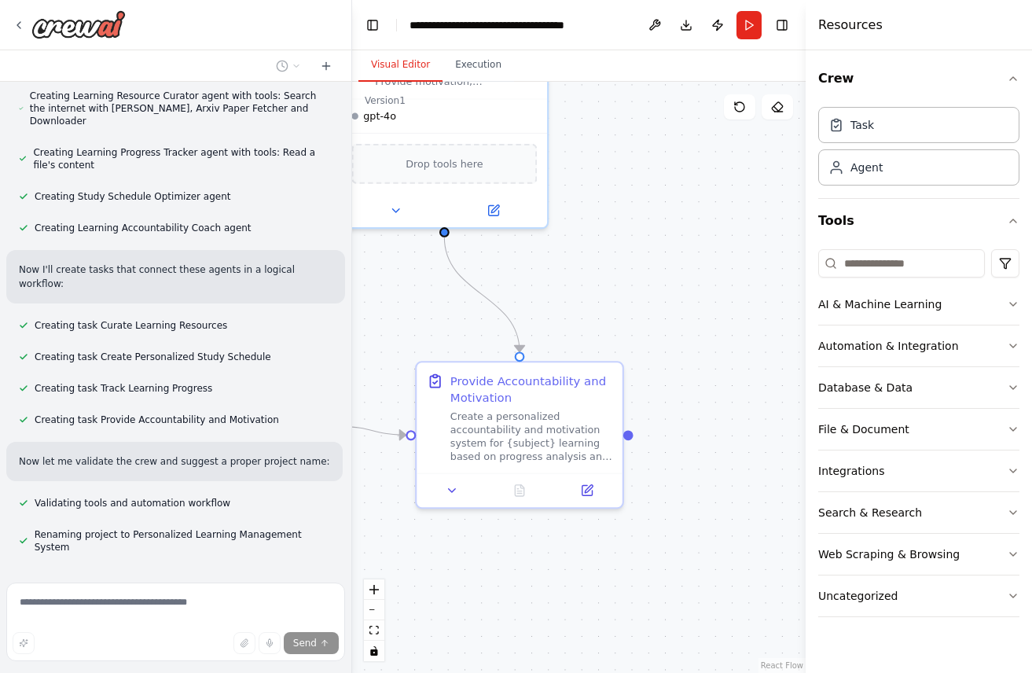
drag, startPoint x: 652, startPoint y: 299, endPoint x: 434, endPoint y: 303, distance: 218.5
click at [433, 303] on div ".deletable-edge-delete-btn { width: 20px; height: 20px; border: 0px solid #ffff…" at bounding box center [578, 377] width 453 height 591
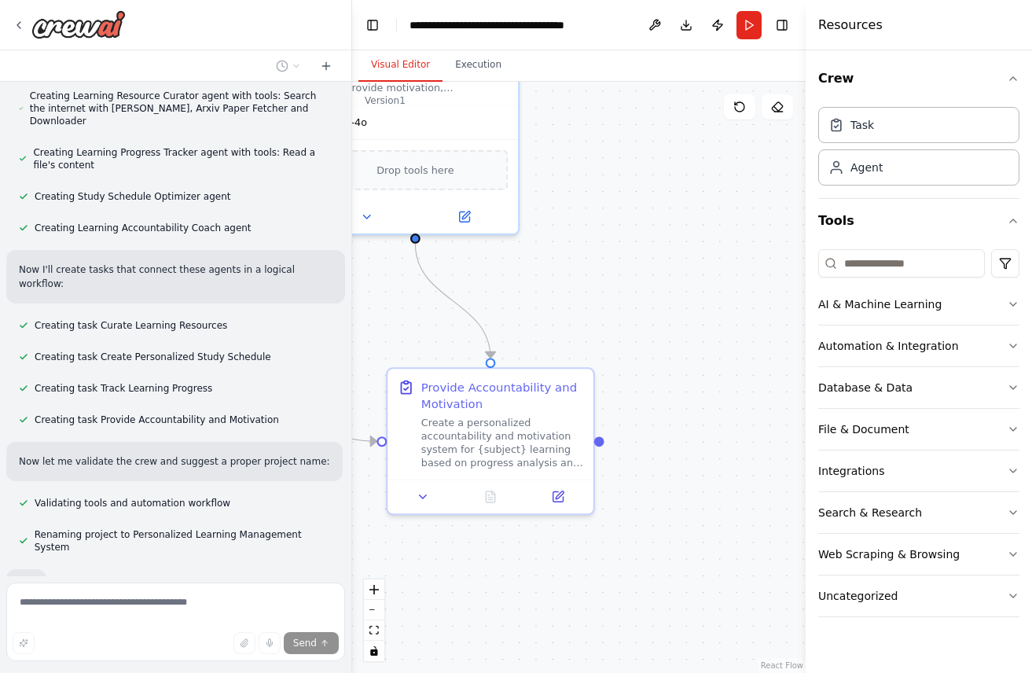
scroll to position [399, 0]
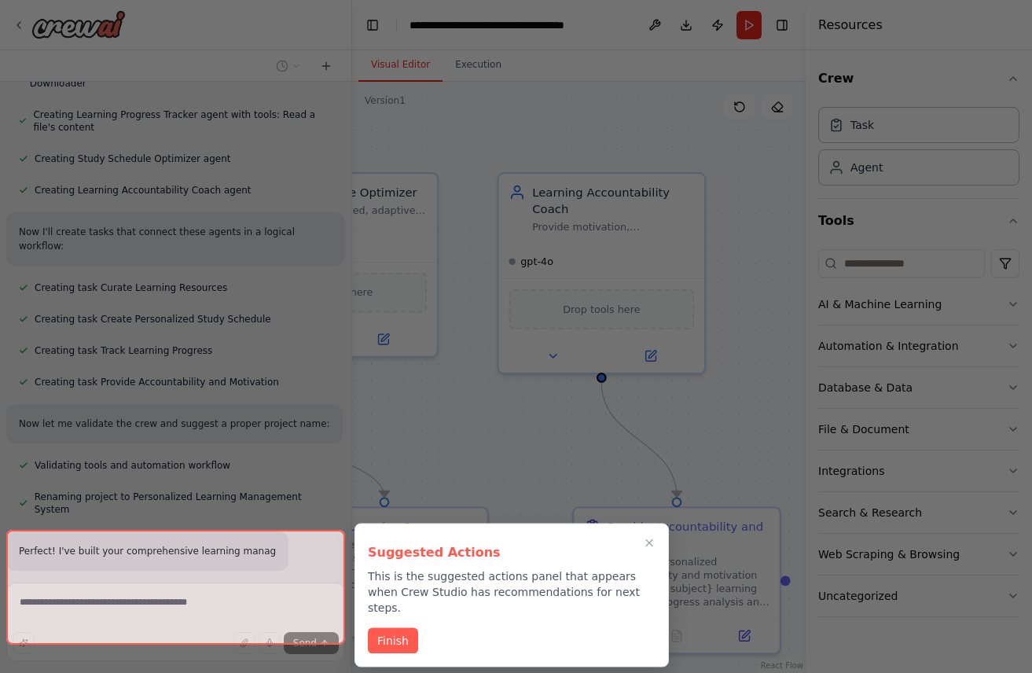
drag, startPoint x: 545, startPoint y: 303, endPoint x: 731, endPoint y: 442, distance: 232.5
click at [731, 442] on div "Build a crew that curates personalized learning resources, tracks your progress…" at bounding box center [516, 336] width 1032 height 673
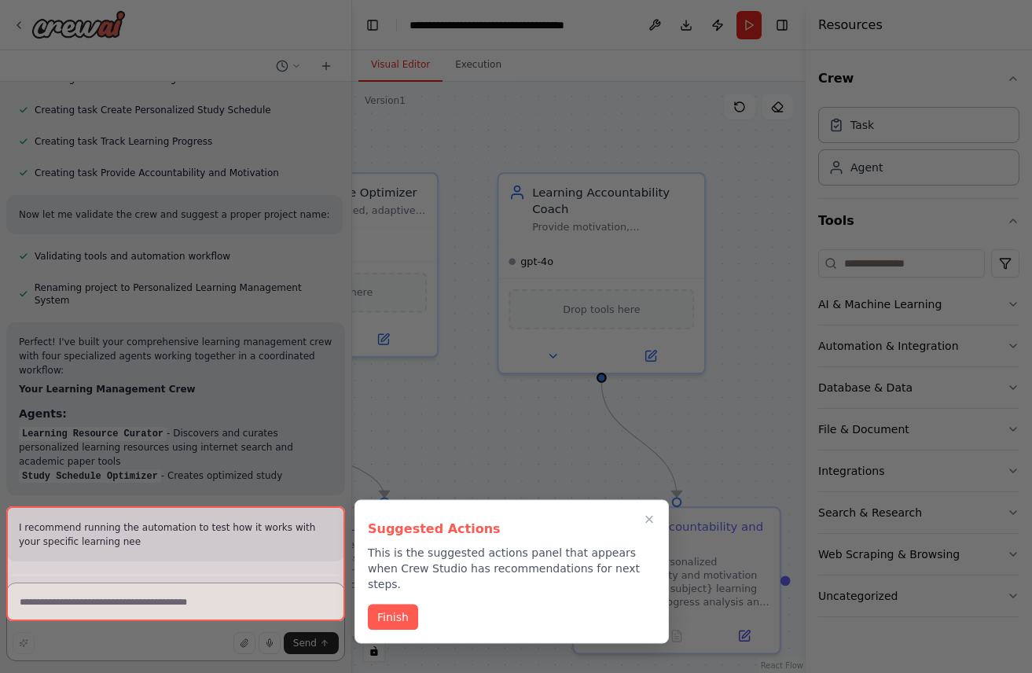
scroll to position [665, 0]
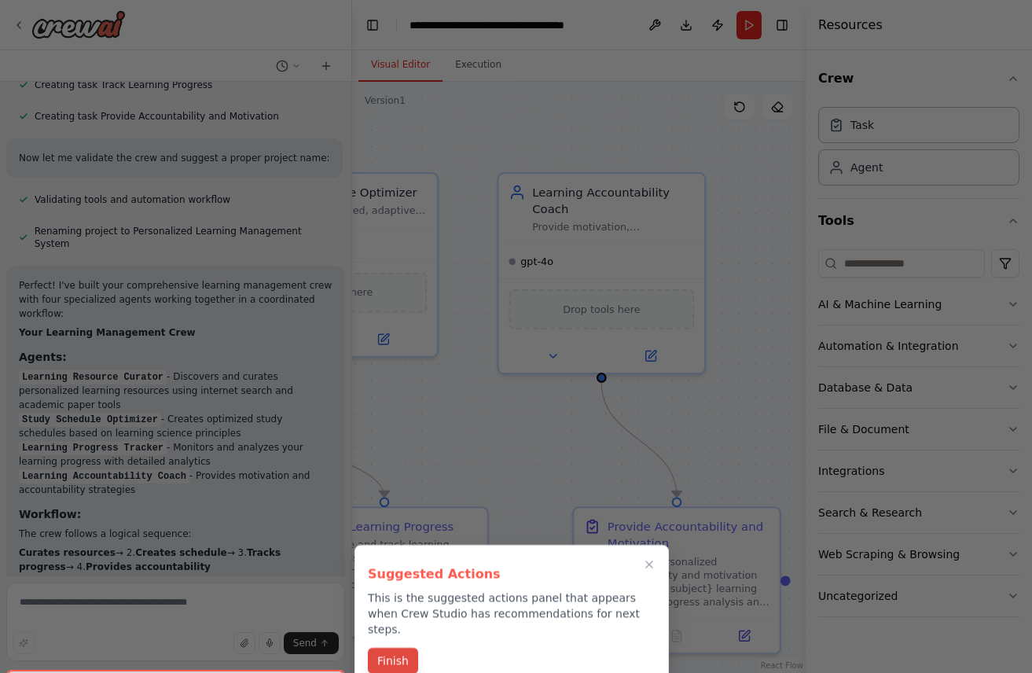
click at [396, 648] on button "Finish" at bounding box center [393, 661] width 50 height 26
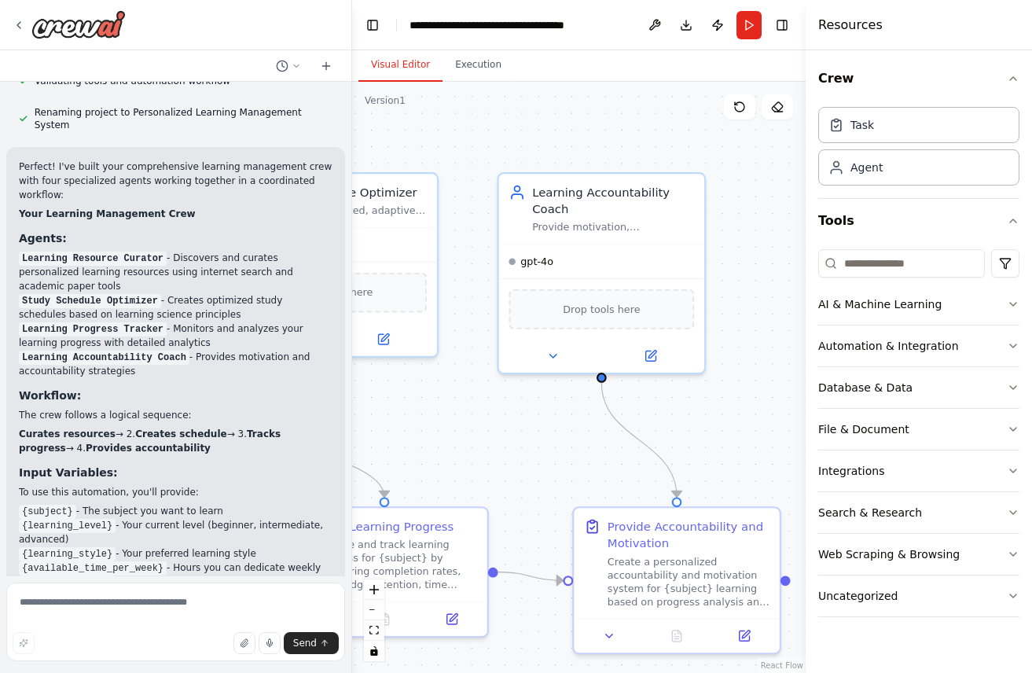
scroll to position [998, 0]
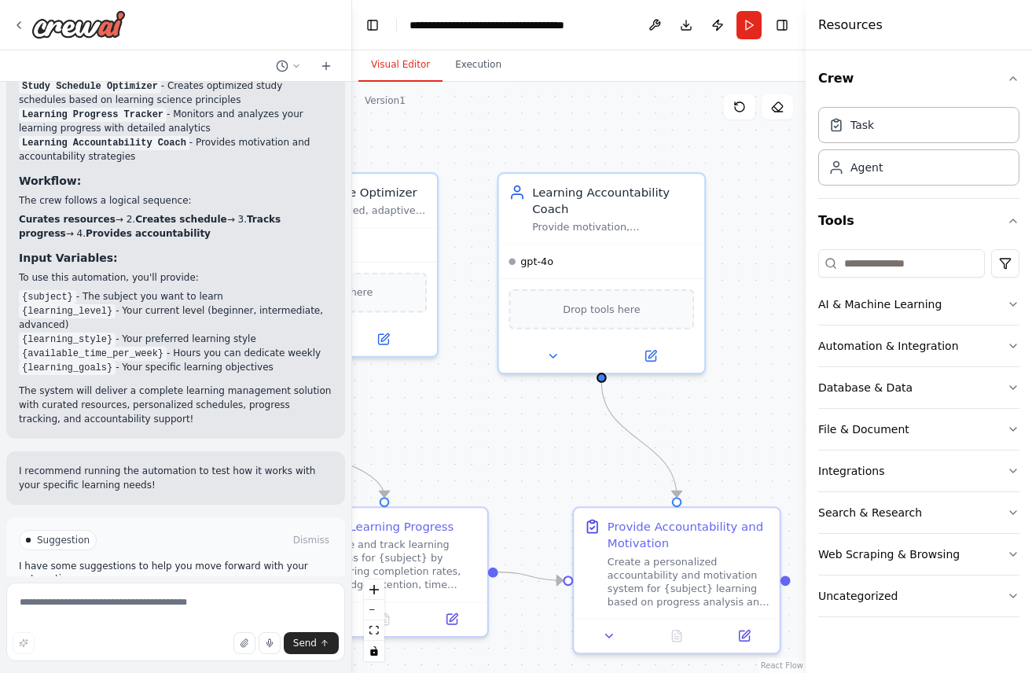
click at [215, 600] on span "Run Automation" at bounding box center [183, 606] width 76 height 13
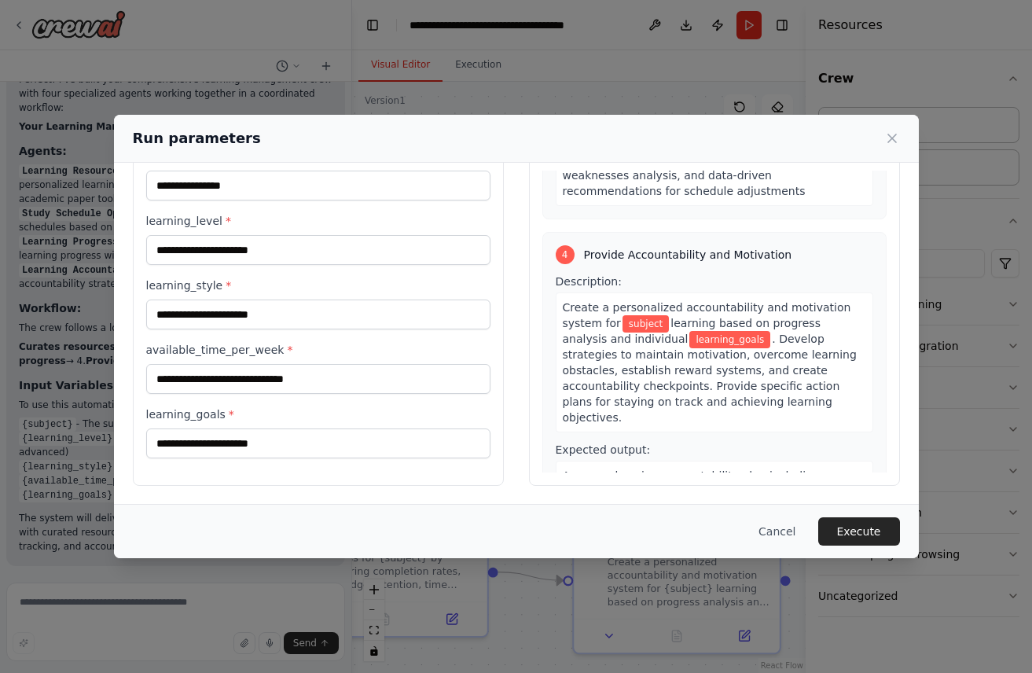
scroll to position [0, 0]
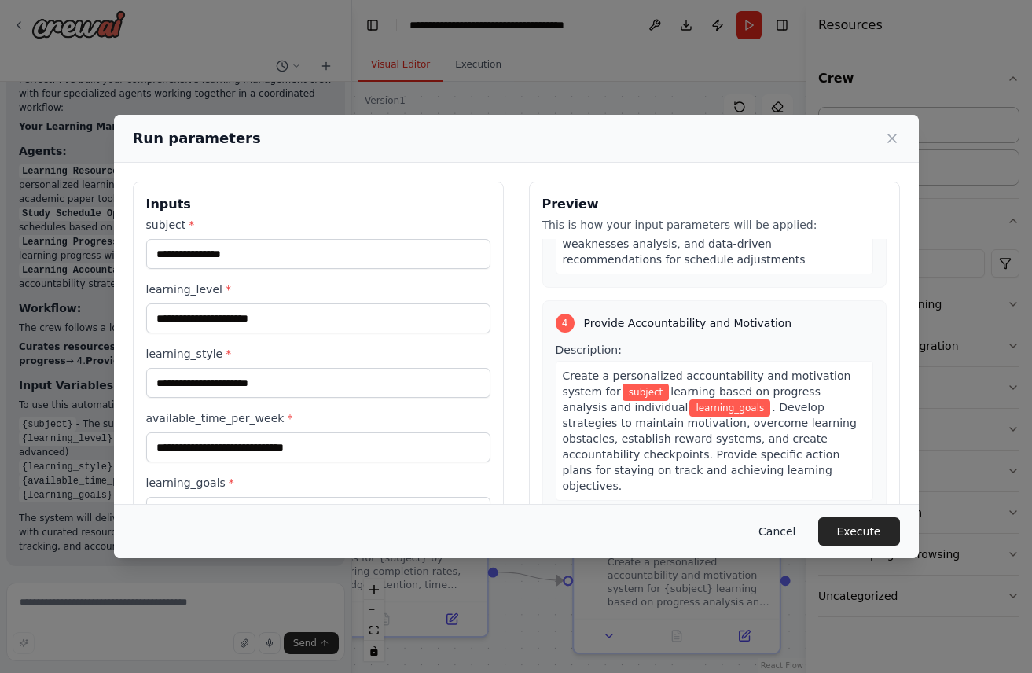
click at [779, 530] on button "Cancel" at bounding box center [777, 531] width 62 height 28
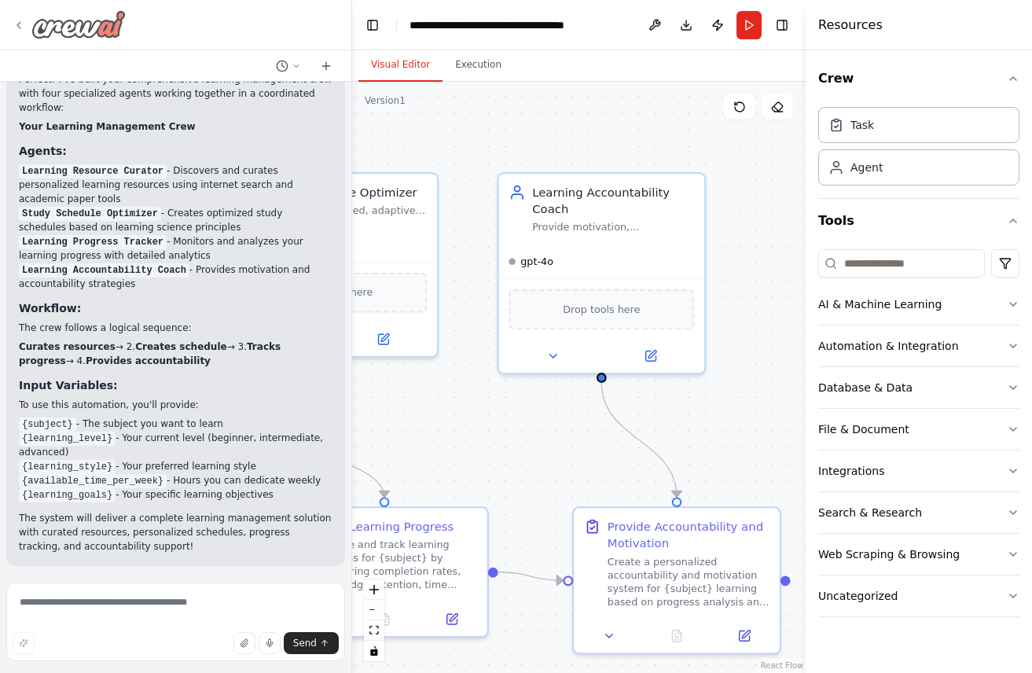
click at [19, 24] on icon at bounding box center [19, 25] width 13 height 13
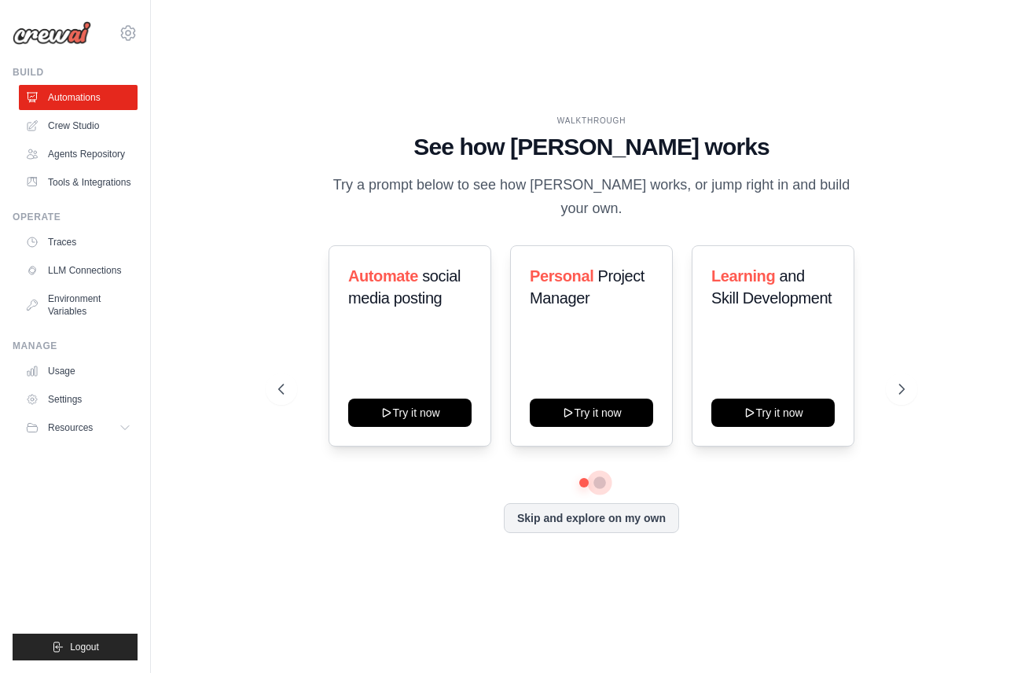
click at [600, 476] on button at bounding box center [599, 482] width 13 height 13
click at [582, 477] on button at bounding box center [583, 482] width 11 height 11
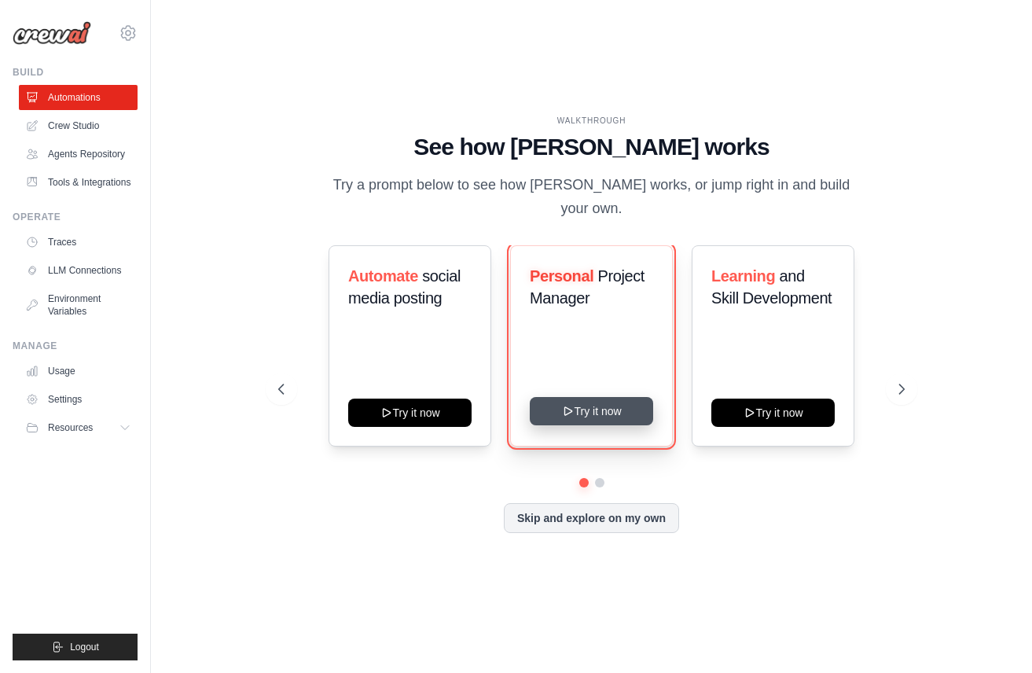
click at [591, 404] on button "Try it now" at bounding box center [591, 411] width 123 height 28
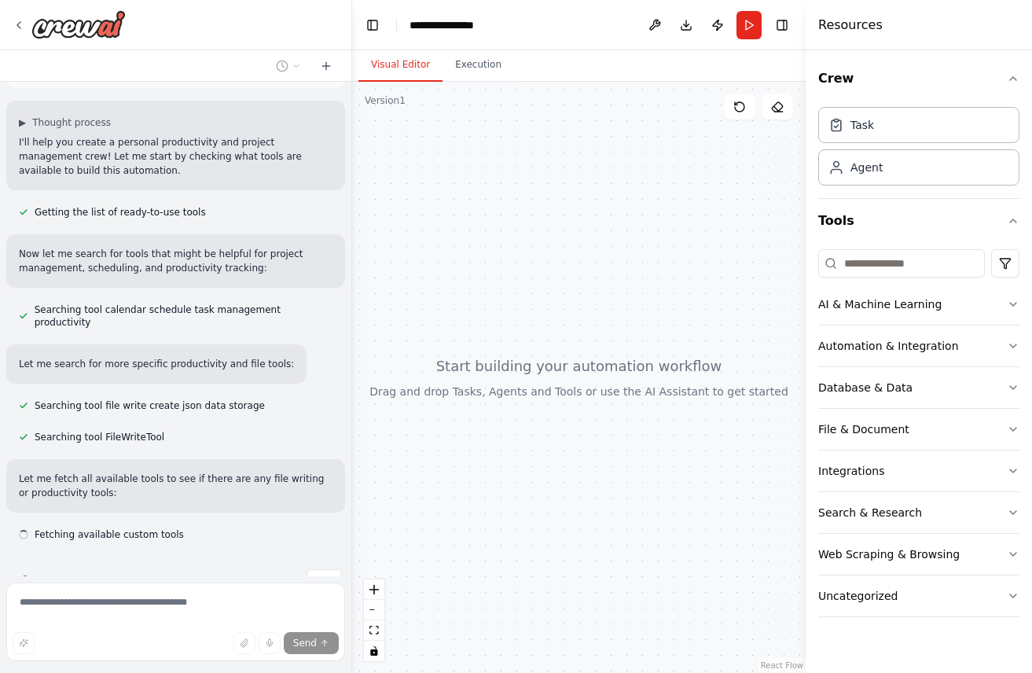
scroll to position [116, 0]
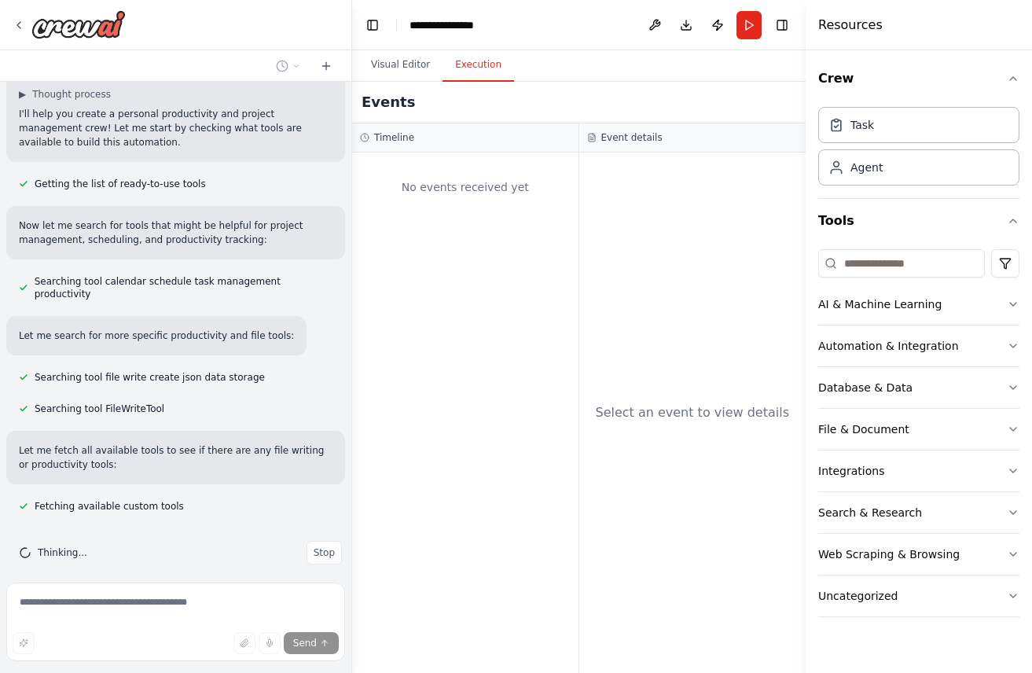
click at [482, 66] on button "Execution" at bounding box center [478, 65] width 72 height 33
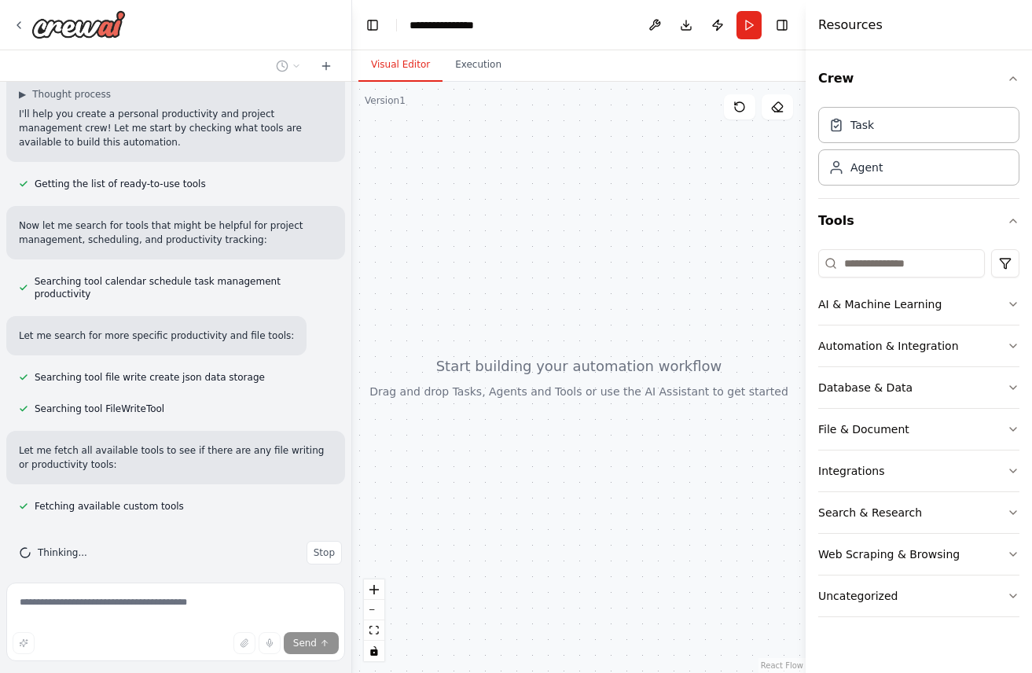
click at [405, 70] on button "Visual Editor" at bounding box center [400, 65] width 84 height 33
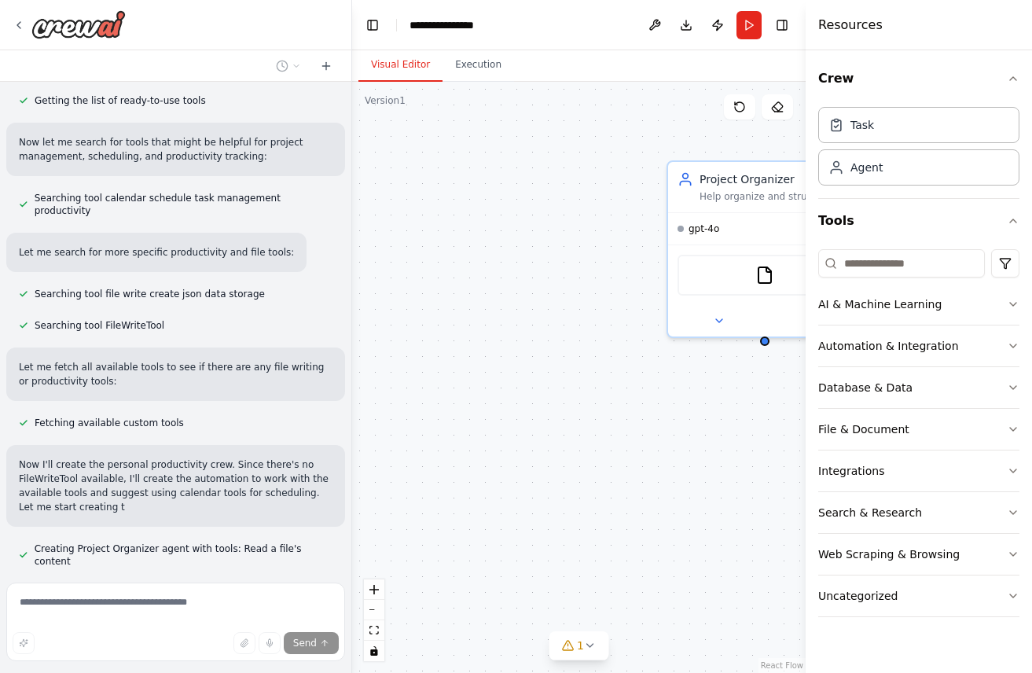
scroll to position [242, 0]
